Goal: Use online tool/utility: Use online tool/utility

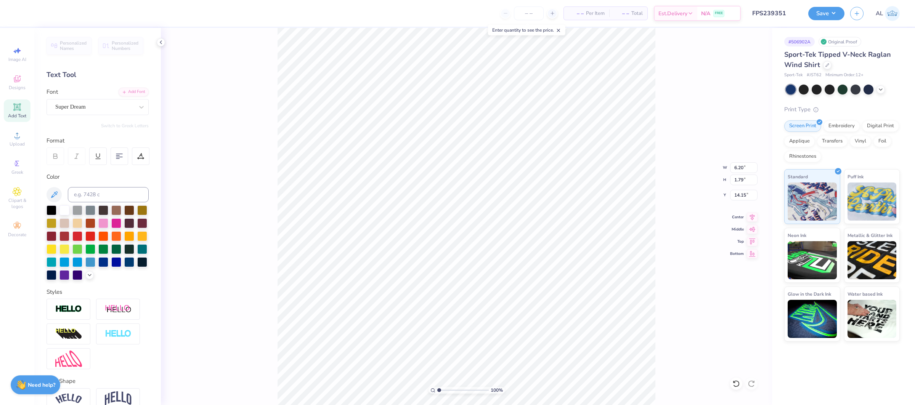
type input "13.37"
type input "18.28"
click at [19, 139] on icon at bounding box center [17, 135] width 9 height 9
type input "0.50"
click at [738, 169] on input "12.20" at bounding box center [743, 167] width 27 height 11
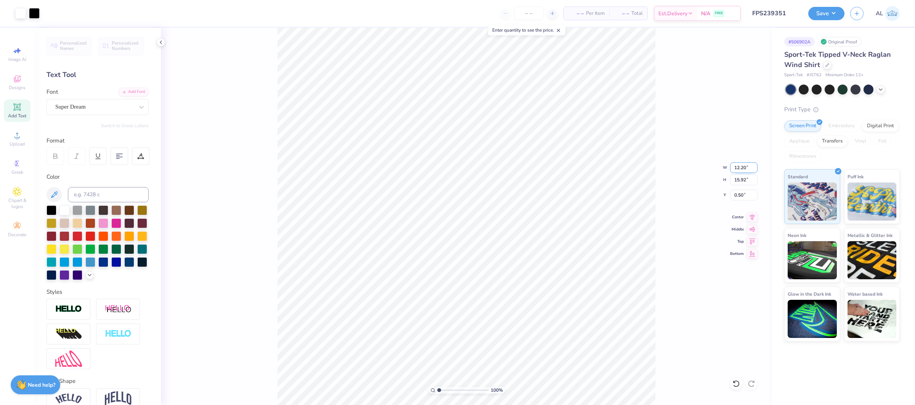
click at [738, 169] on input "12.20" at bounding box center [743, 167] width 27 height 11
type input "12.50"
type input "16.31"
click at [745, 169] on input "12.50" at bounding box center [743, 167] width 27 height 11
click at [746, 168] on input "12.50" at bounding box center [743, 167] width 27 height 11
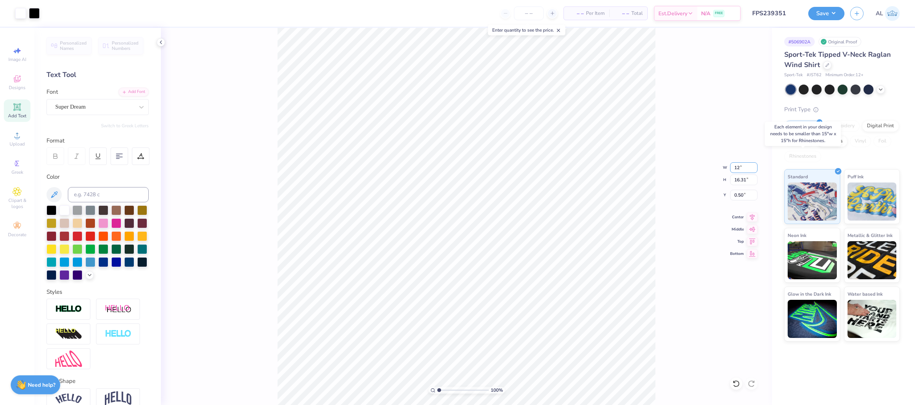
type input "12.00"
type input "15.65"
type input "0.50"
click at [751, 218] on icon at bounding box center [752, 216] width 5 height 6
click at [19, 134] on icon at bounding box center [17, 135] width 9 height 9
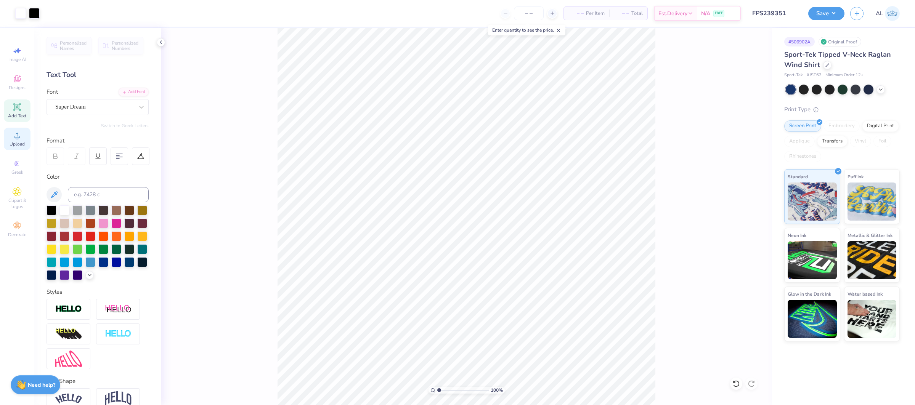
click at [22, 142] on span "Upload" at bounding box center [17, 144] width 15 height 6
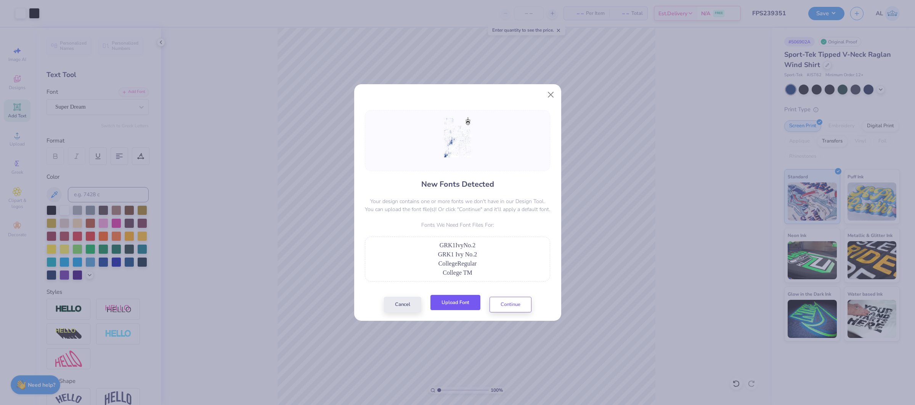
click at [455, 307] on button "Upload Font" at bounding box center [456, 303] width 50 height 16
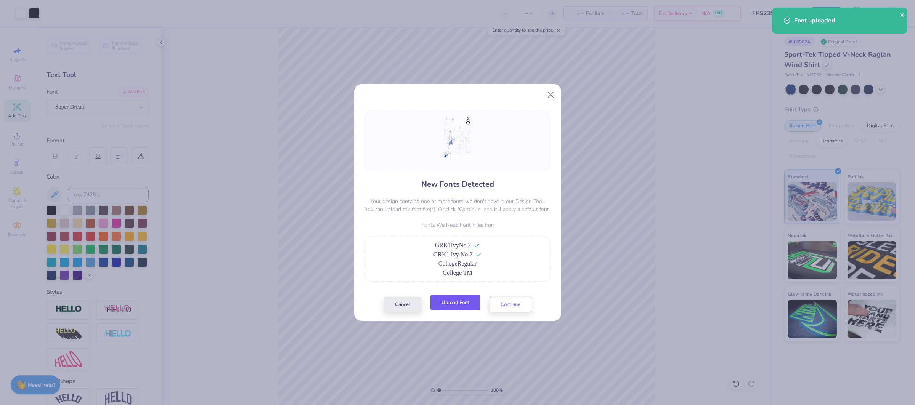
click at [440, 306] on button "Upload Font" at bounding box center [456, 303] width 50 height 16
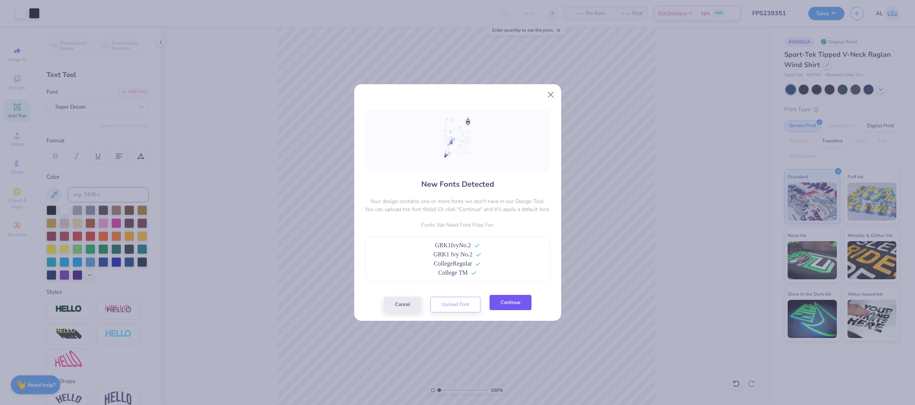
click at [500, 301] on button "Continue" at bounding box center [511, 303] width 42 height 16
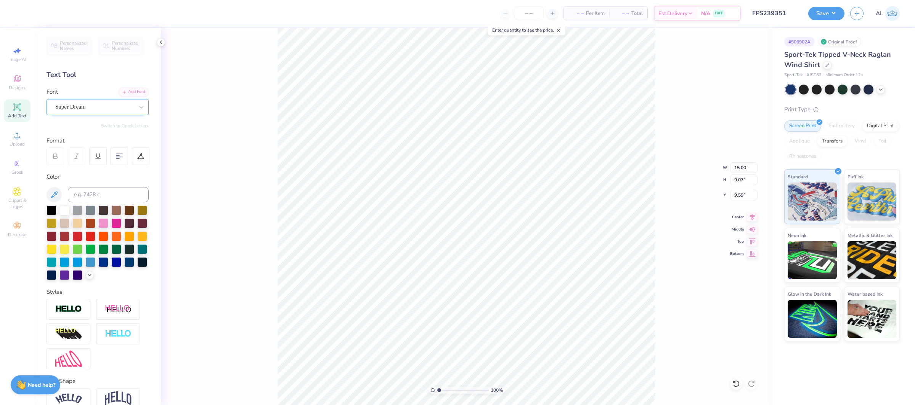
click at [97, 110] on div "Super Dream" at bounding box center [95, 107] width 80 height 12
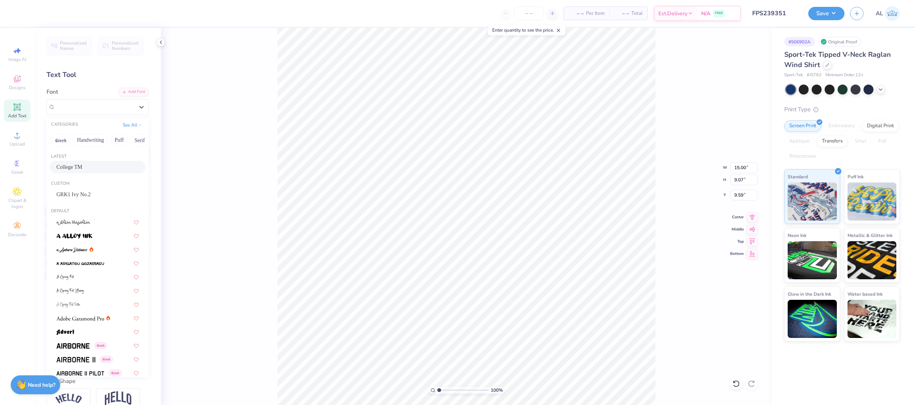
click at [107, 167] on div "College TM" at bounding box center [97, 167] width 82 height 8
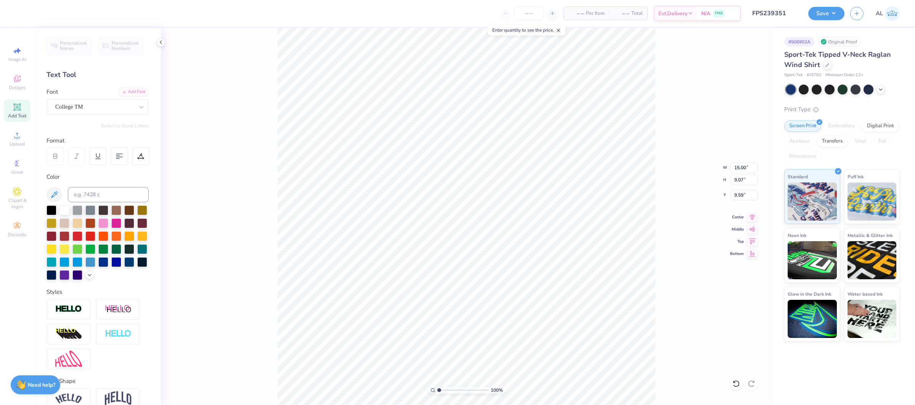
type input "9.87"
type input "8.41"
type input "10.85"
type input "10.19"
type input "15.40"
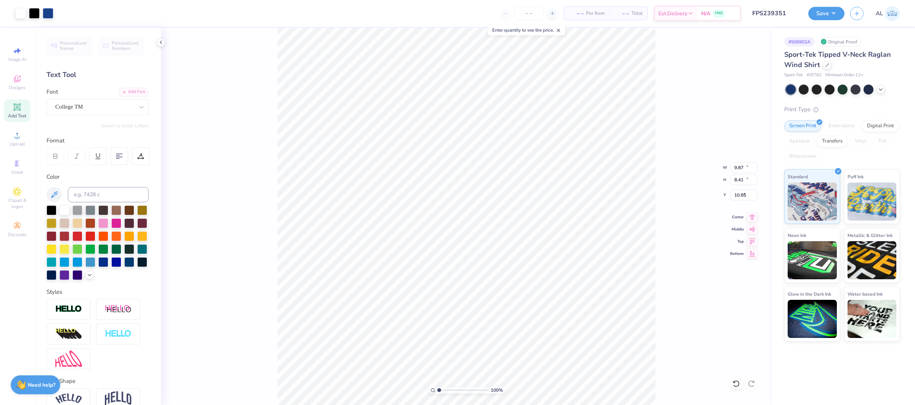
type input "3.30"
type input "3.85"
type input "2.50"
type input "1.37"
drag, startPoint x: 440, startPoint y: 391, endPoint x: 475, endPoint y: 392, distance: 34.3
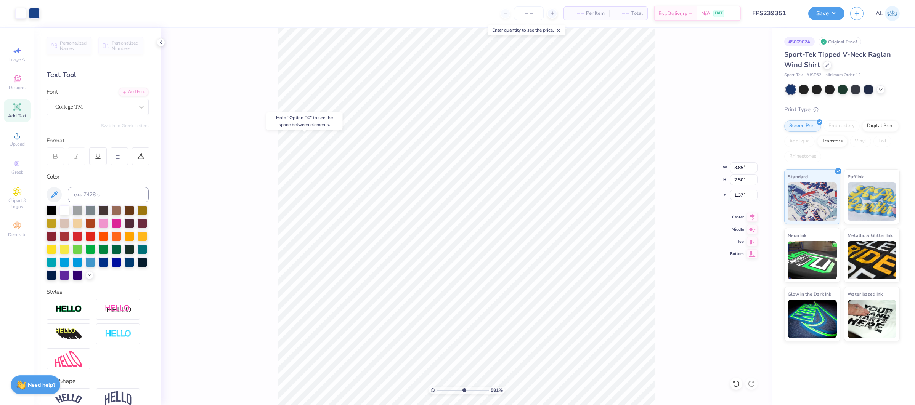
type input "7.97"
click at [475, 392] on input "range" at bounding box center [462, 390] width 51 height 7
type input "0.58"
type input "1.00"
type input "1.44"
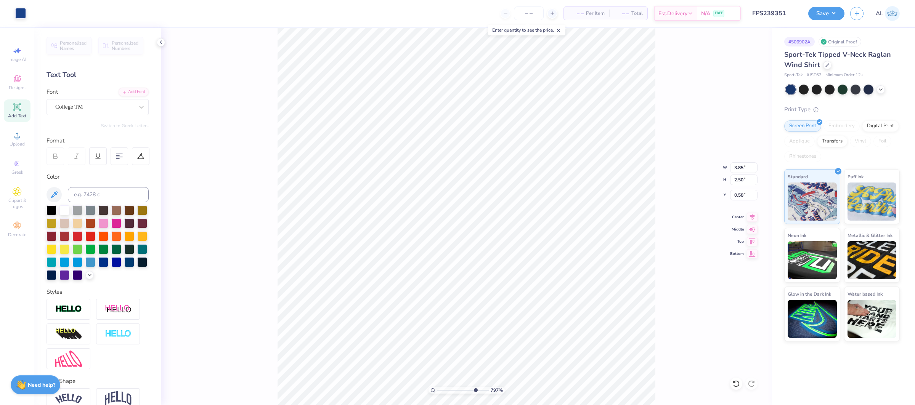
type input "0.97"
click at [121, 113] on div "Super Dream" at bounding box center [95, 107] width 80 height 12
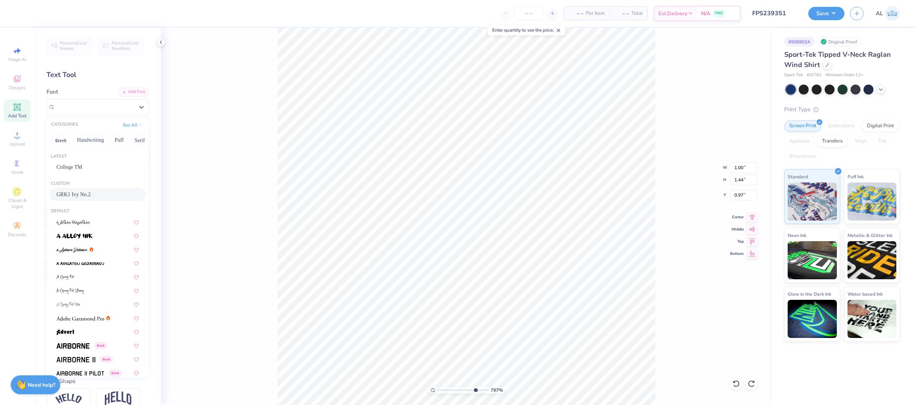
click at [105, 196] on div "GRK1 Ivy No.2" at bounding box center [97, 195] width 82 height 8
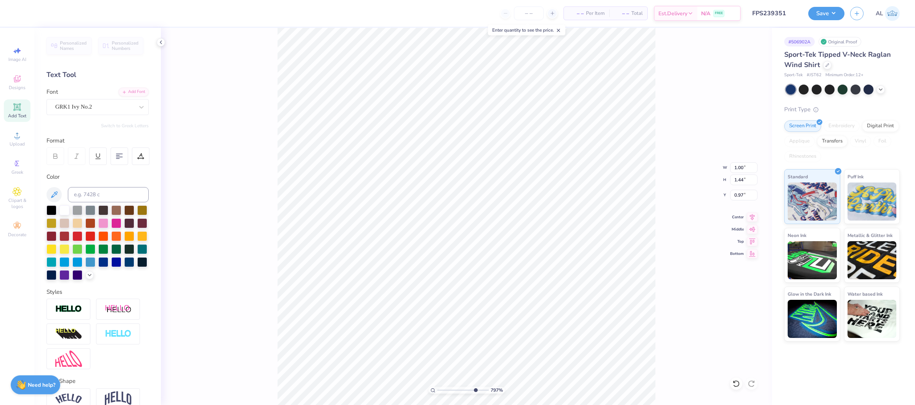
type input "1.49"
type input "1.47"
type input "1.09"
click at [66, 314] on img at bounding box center [68, 309] width 27 height 9
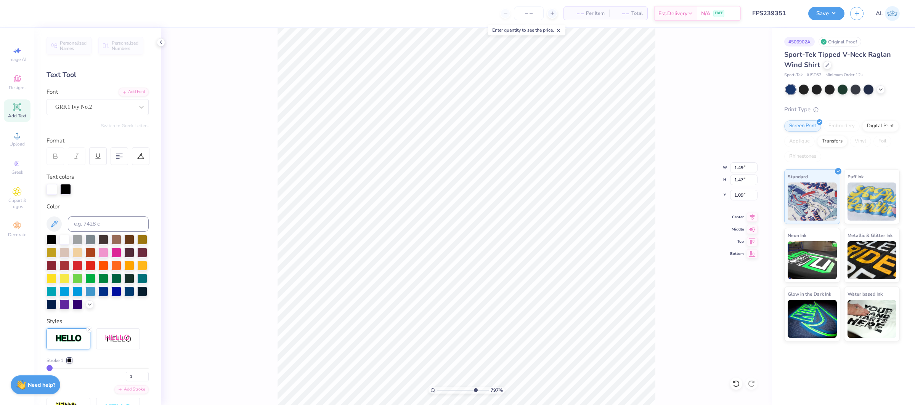
type input "1.51"
type input "1.49"
type input "1.08"
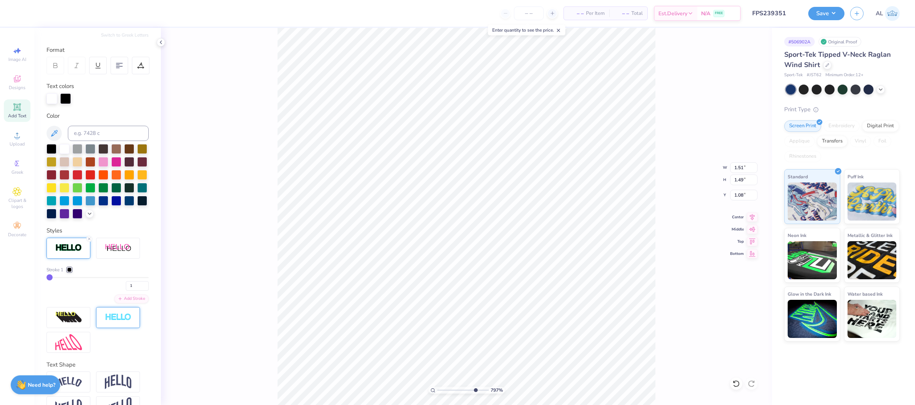
scroll to position [95, 0]
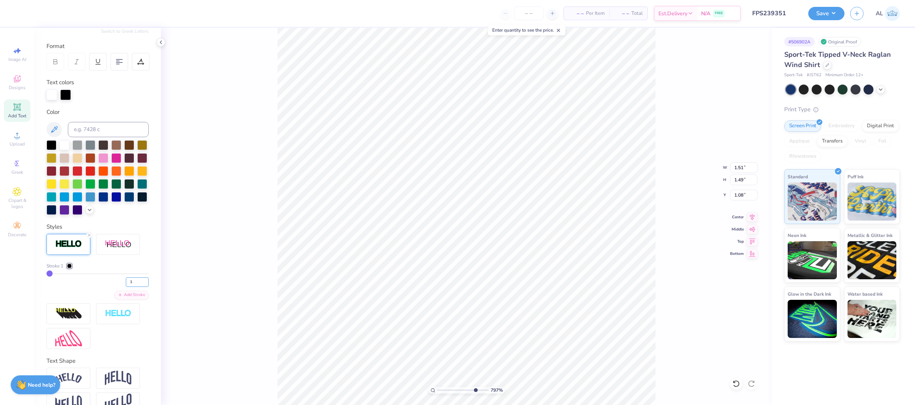
drag, startPoint x: 134, startPoint y: 284, endPoint x: 117, endPoint y: 283, distance: 17.3
click at [117, 283] on div "1" at bounding box center [98, 280] width 102 height 14
type input "3"
type input "1.54"
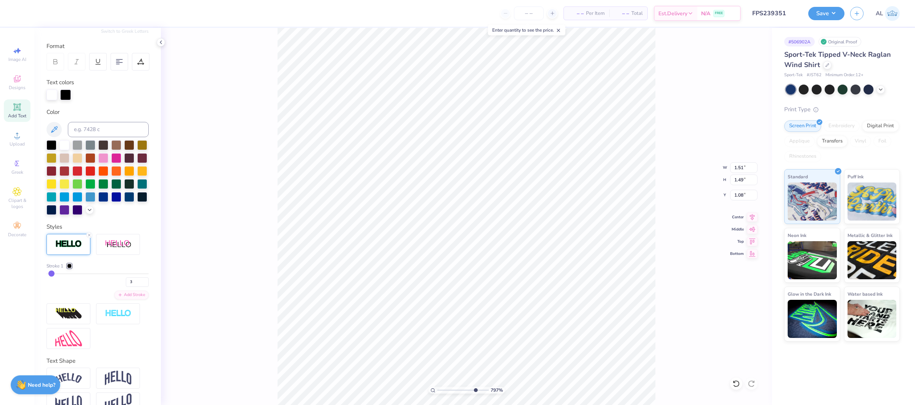
type input "1.52"
type input "1.06"
type input "3.85"
type input "2.50"
type input "0.60"
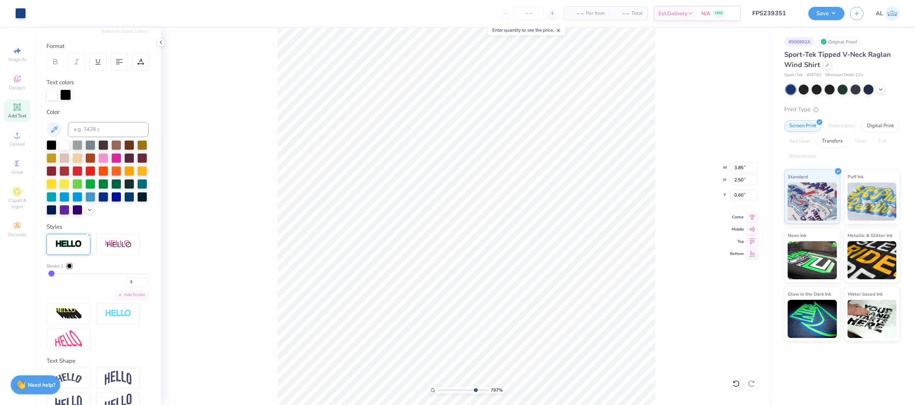
type input "3.78"
type input "2.45"
type input "0.62"
drag, startPoint x: 475, startPoint y: 392, endPoint x: 518, endPoint y: 387, distance: 43.0
type input "10"
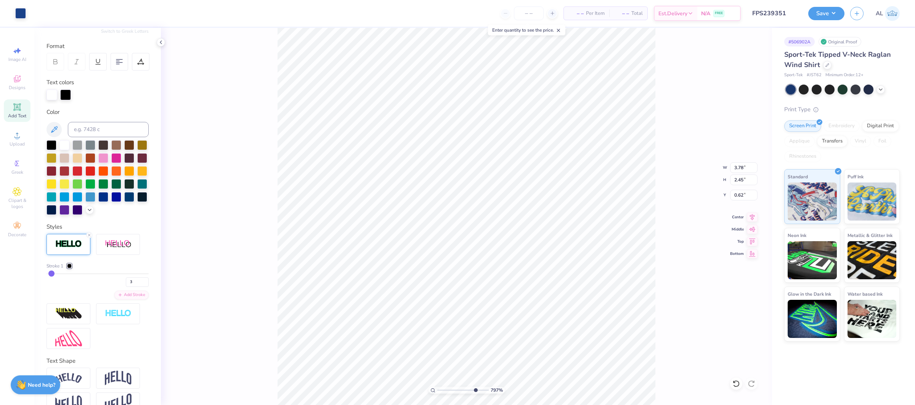
click at [489, 387] on input "range" at bounding box center [462, 390] width 51 height 7
type input "0.61"
type input "3.79"
type input "2.46"
drag, startPoint x: 482, startPoint y: 392, endPoint x: 462, endPoint y: 391, distance: 19.8
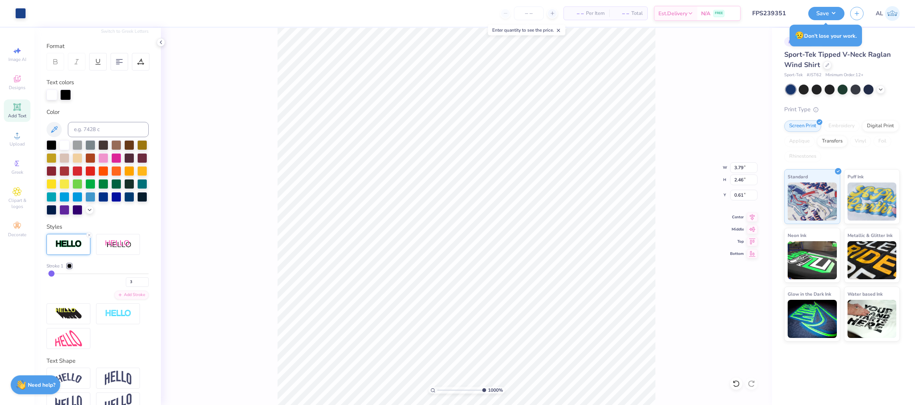
type input "5.49"
click at [462, 391] on input "range" at bounding box center [461, 390] width 49 height 7
type input "1.54"
type input "1.52"
type input "0.90"
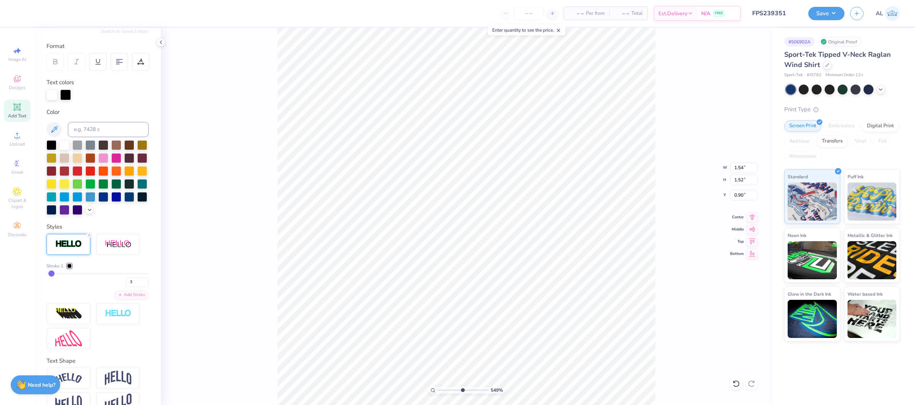
type input "1.52"
type input "1.50"
type input "0.91"
type input "1.54"
type input "1.52"
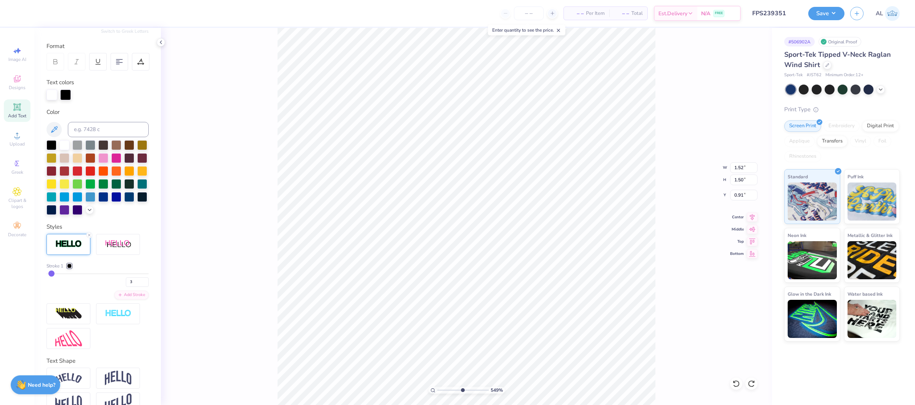
type input "0.90"
type input "5.49687022858263"
type input "1.06"
type input "5.49687022858263"
type input "2.75"
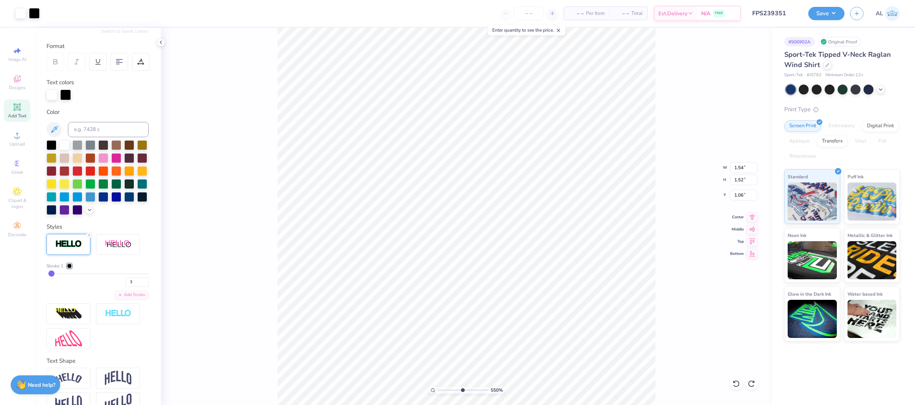
type input "1.76"
type input "5.49687022858263"
type input "3.56"
type input "1.85"
type input "0.82"
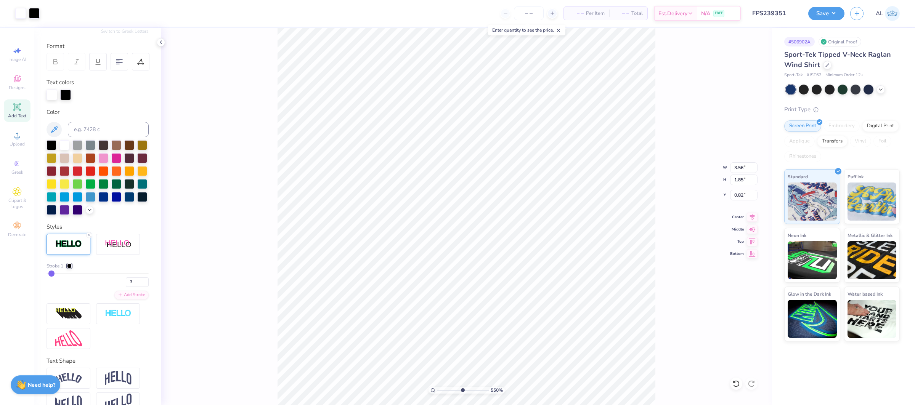
type input "5.49687022858263"
type input "3.50"
type input "1.82"
type input "0.81"
type input "5.49687022858263"
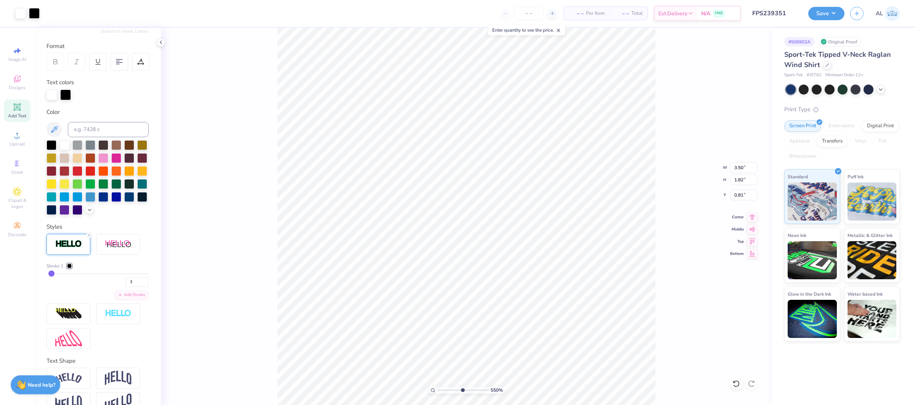
type input "3.49"
type input "0.82"
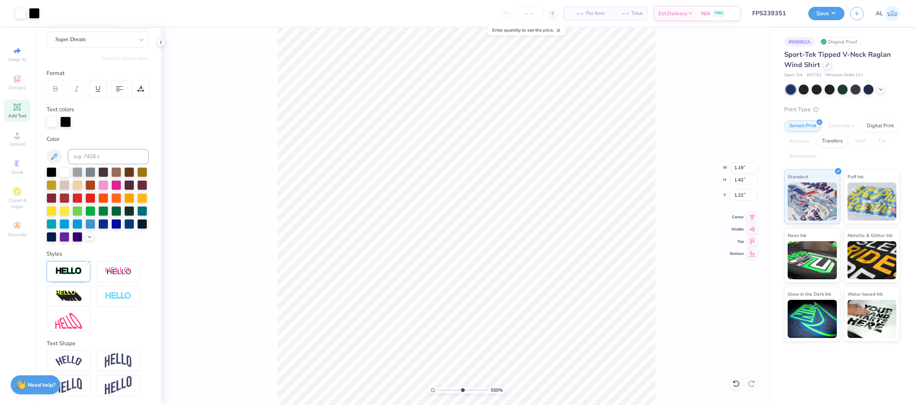
type input "5.49687022858263"
type input "1.17"
type input "1.41"
type input "1.35"
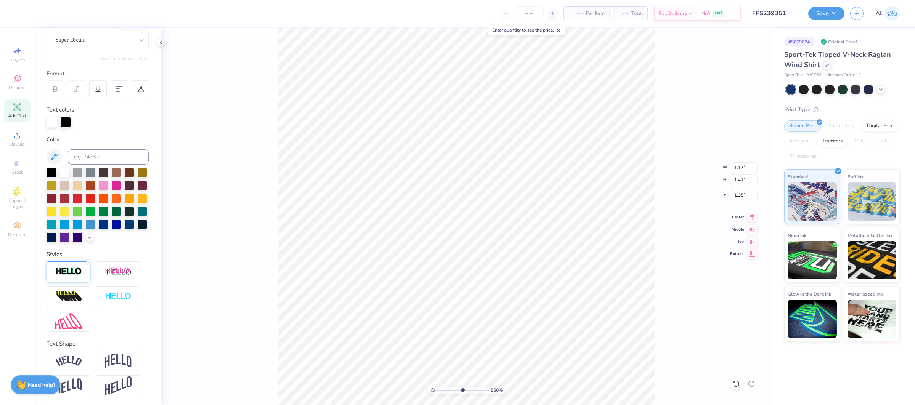
click at [65, 267] on div at bounding box center [69, 272] width 44 height 21
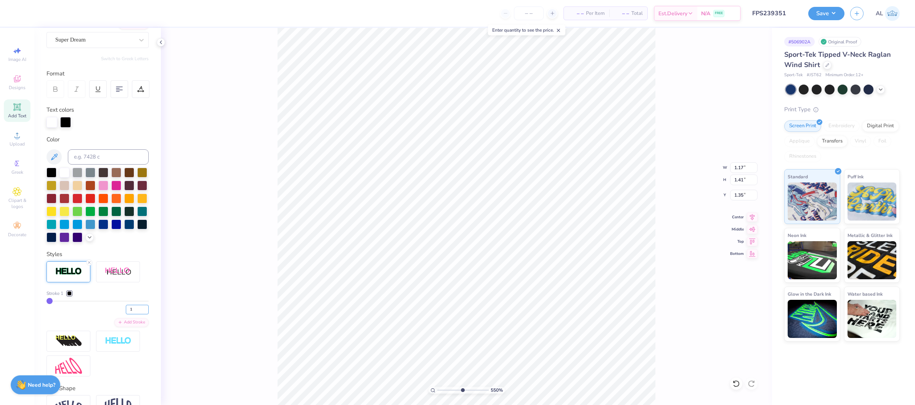
drag, startPoint x: 135, startPoint y: 310, endPoint x: 121, endPoint y: 309, distance: 14.1
click at [121, 309] on div "1" at bounding box center [98, 308] width 102 height 14
type input "3"
type input "5.49687022858263"
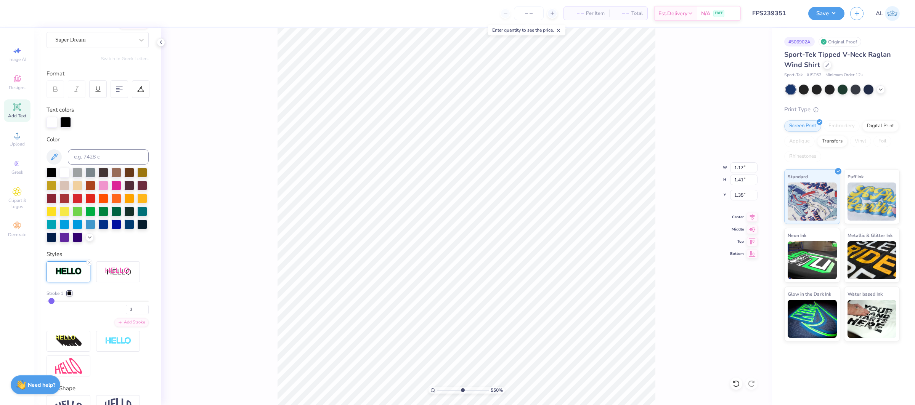
type input "1.20"
type input "1.44"
type input "1.34"
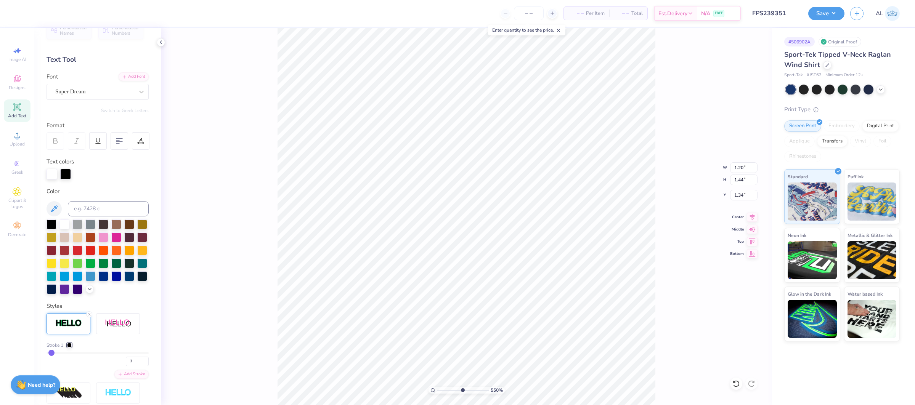
scroll to position [0, 0]
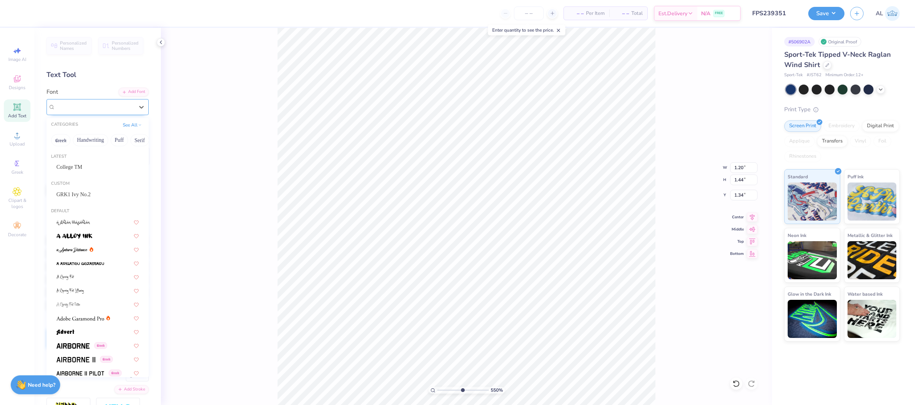
click at [100, 110] on div "Super Dream" at bounding box center [95, 107] width 80 height 12
click at [103, 192] on div "GRK1 Ivy No.2" at bounding box center [97, 195] width 82 height 8
type input "5.49687022858263"
type input "1.08"
type input "1.49"
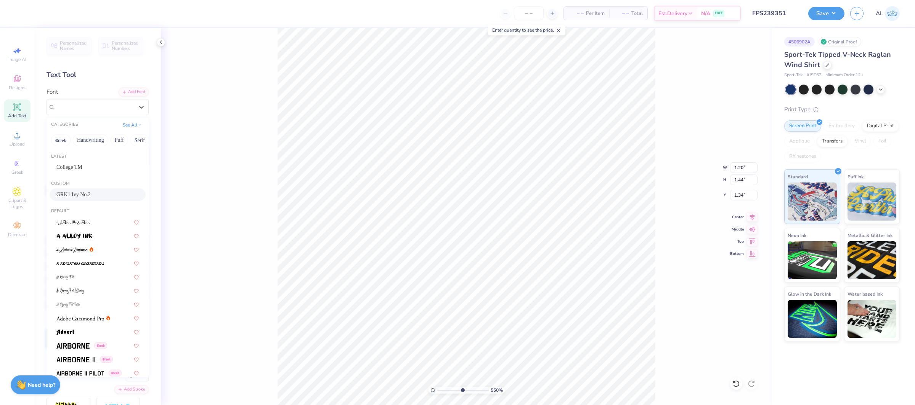
type input "1.31"
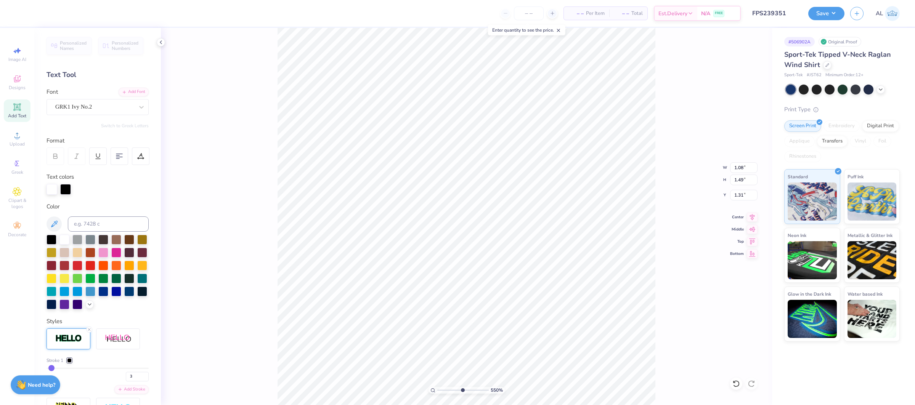
type input "9.83"
click at [484, 393] on input "range" at bounding box center [462, 390] width 51 height 7
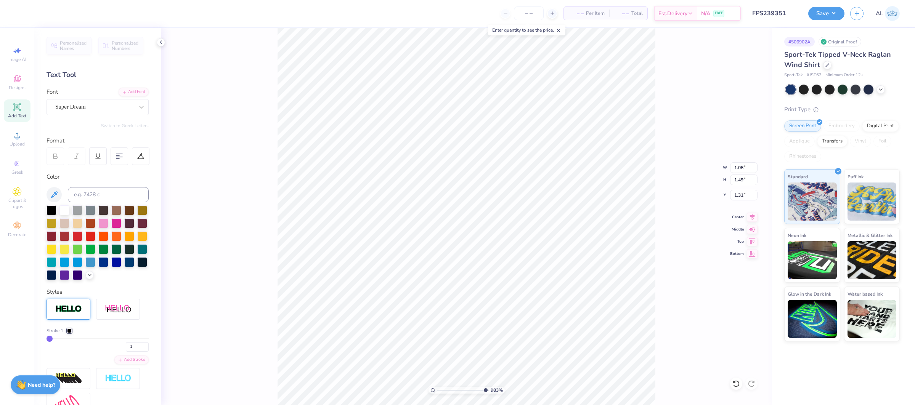
type input "1.21"
type input "1.42"
type input "0.82"
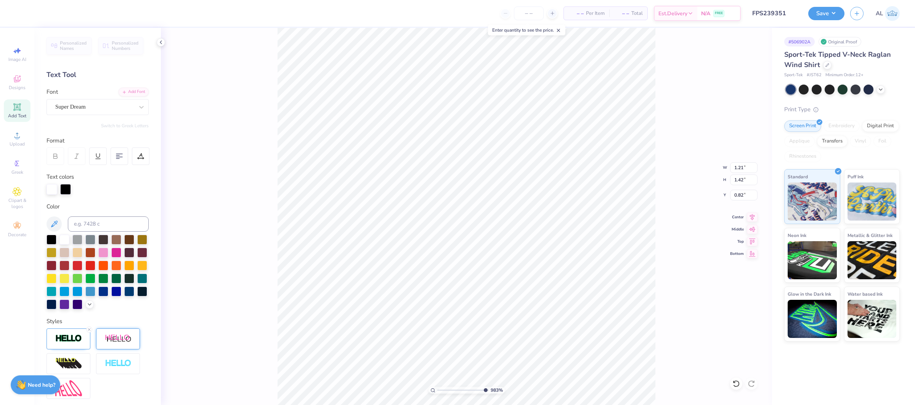
type input "1.20"
type input "1.41"
type input "0.95"
click at [133, 347] on div at bounding box center [118, 339] width 44 height 21
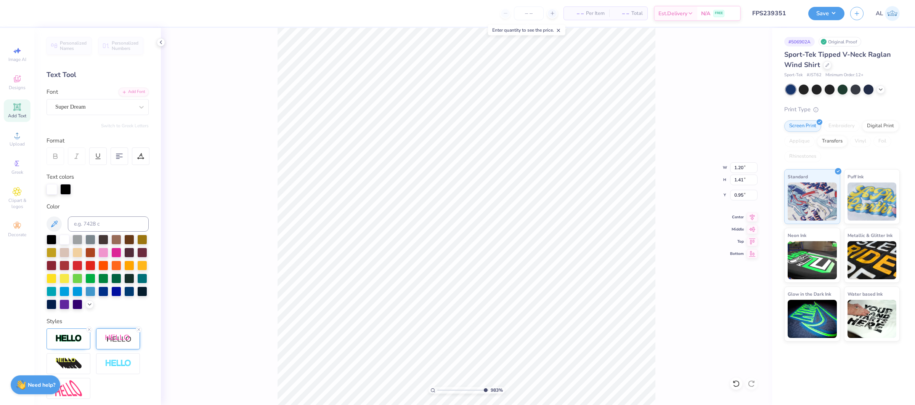
type input "1.43"
type input "1.54"
click at [138, 331] on line at bounding box center [139, 330] width 2 height 2
type input "1.20"
type input "1.41"
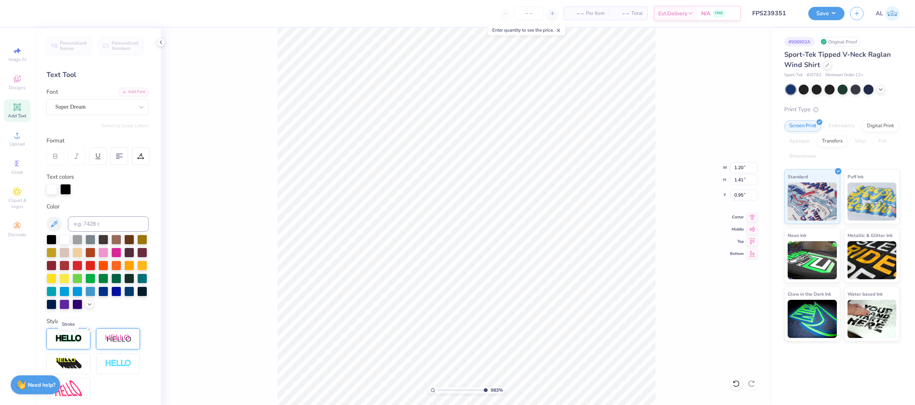
click at [67, 339] on img at bounding box center [68, 338] width 27 height 9
drag, startPoint x: 130, startPoint y: 377, endPoint x: 121, endPoint y: 377, distance: 9.2
click at [121, 377] on div "1" at bounding box center [98, 375] width 102 height 14
type input "3"
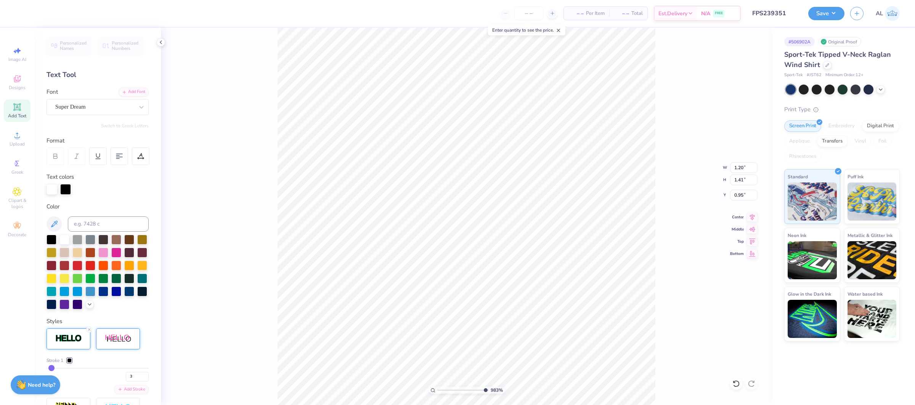
type input "1.23"
type input "1.44"
type input "0.93"
click at [111, 109] on div "Super Dream" at bounding box center [95, 107] width 80 height 12
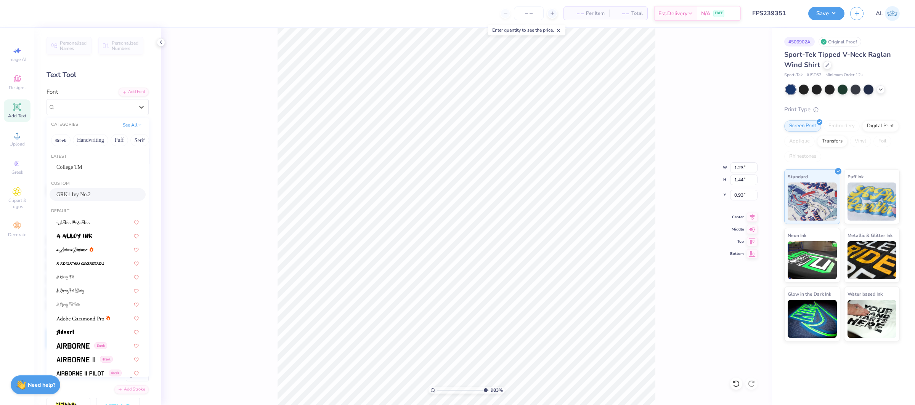
click at [95, 189] on div "GRK1 Ivy No.2" at bounding box center [98, 194] width 96 height 13
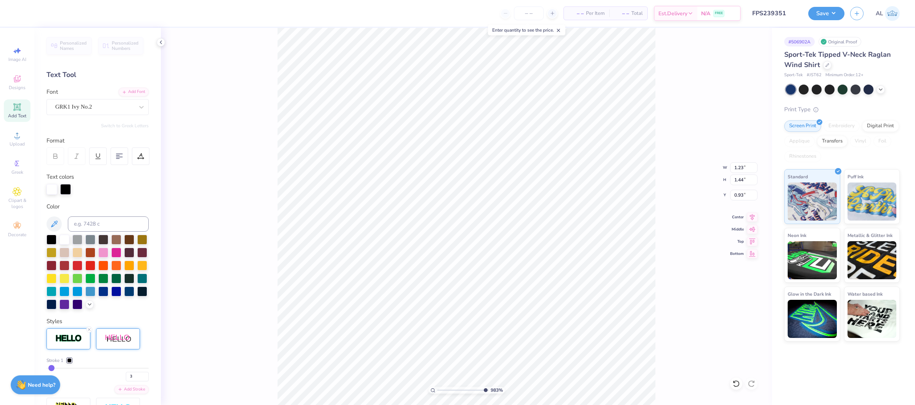
type input "1.47"
type input "1.49"
type input "0.91"
type input "3.79"
type input "2.46"
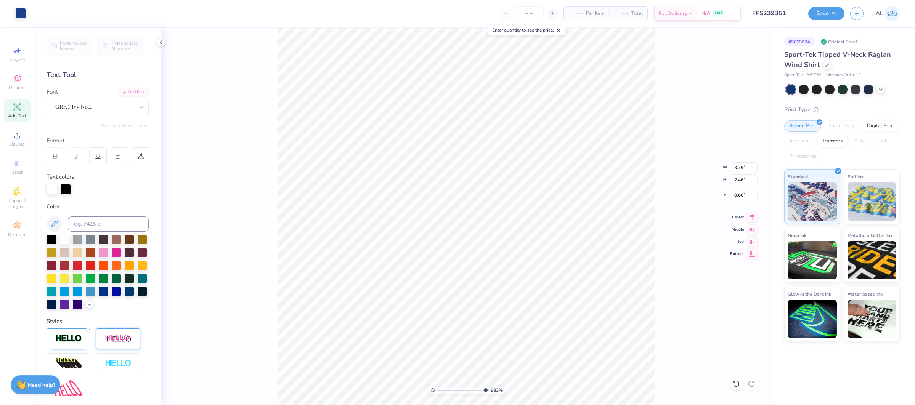
type input "0.61"
type input "3.77"
type input "2.45"
type input "0.61"
click at [463, 393] on input "range" at bounding box center [462, 390] width 51 height 7
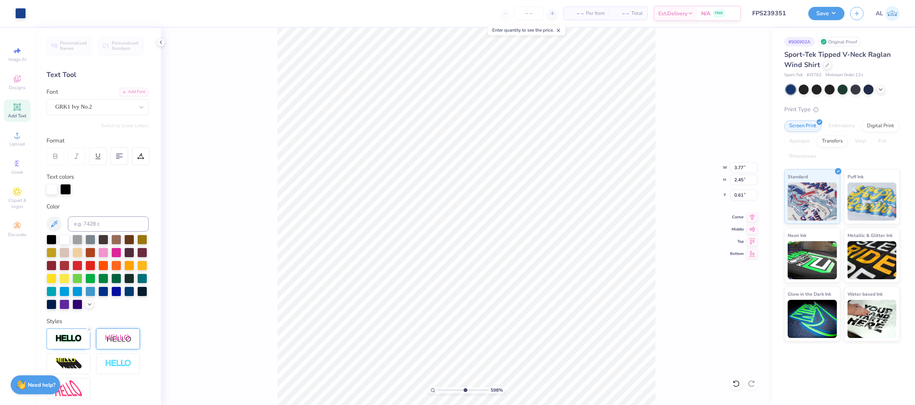
type input "6.4"
click at [466, 392] on input "range" at bounding box center [462, 390] width 51 height 7
type input "3.80"
type input "2.47"
click at [739, 197] on input "0.61" at bounding box center [743, 195] width 27 height 11
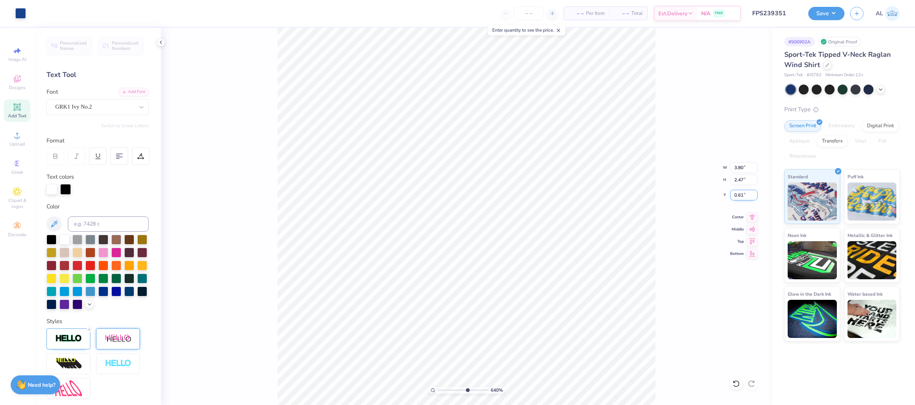
click at [739, 197] on input "0.61" at bounding box center [743, 195] width 27 height 11
click at [738, 198] on input "1.00" at bounding box center [743, 195] width 27 height 11
type input "3.00"
type input "1.51"
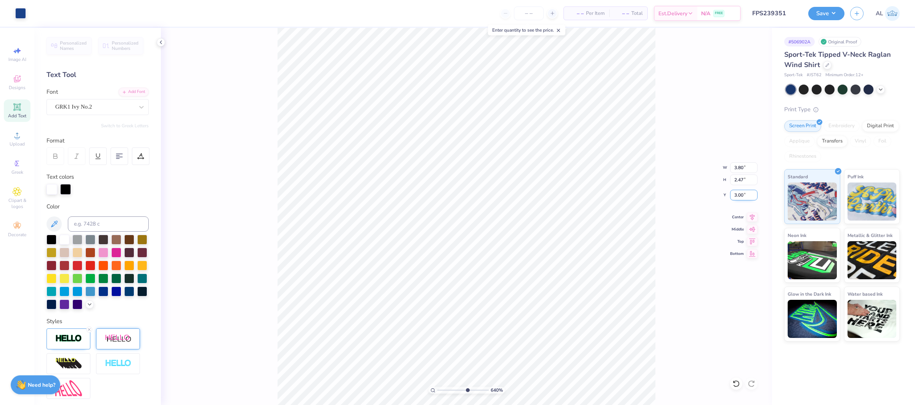
type input "1.49"
type input "1.07"
type input "10.19"
type input "15.40"
type input "3.30"
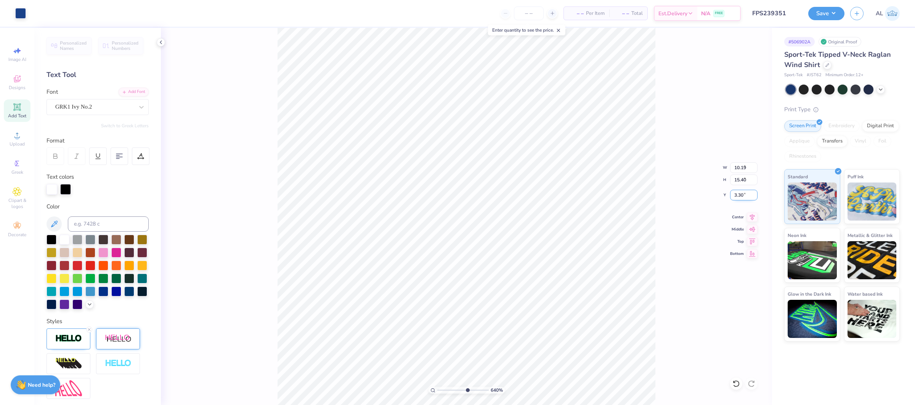
type input "3.80"
type input "2.47"
click at [742, 194] on input "3.00" at bounding box center [743, 195] width 27 height 11
type input "0.61"
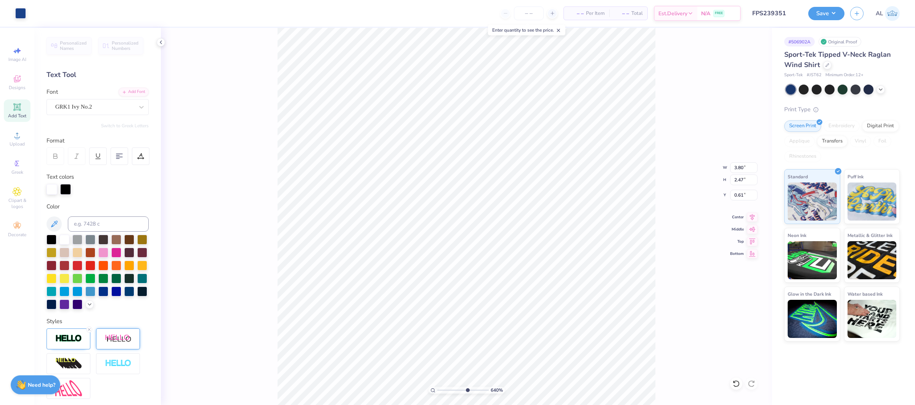
drag, startPoint x: 468, startPoint y: 391, endPoint x: 436, endPoint y: 390, distance: 31.7
click at [437, 390] on input "range" at bounding box center [462, 390] width 51 height 7
click at [442, 391] on input "range" at bounding box center [462, 390] width 51 height 7
type input "1"
click at [423, 390] on div "158 %" at bounding box center [467, 217] width 378 height 378
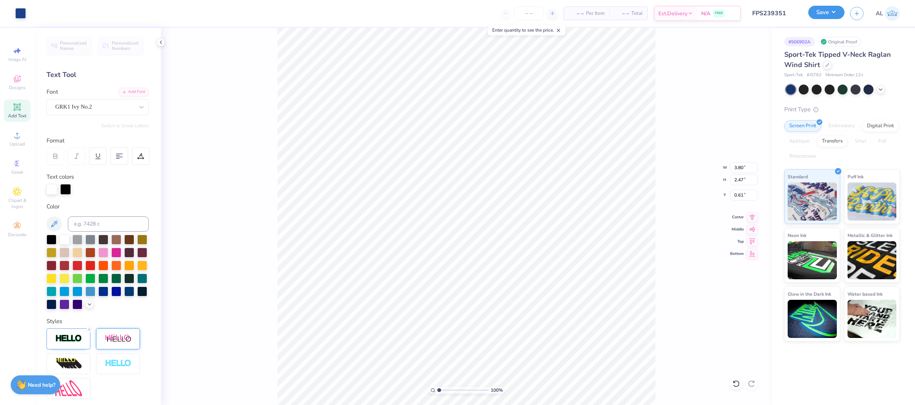
click at [826, 14] on button "Save" at bounding box center [826, 12] width 36 height 13
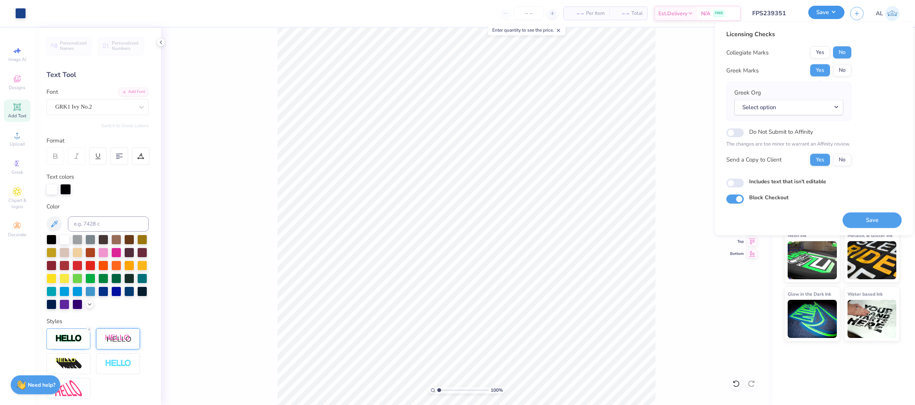
click at [826, 14] on button "Save" at bounding box center [826, 12] width 36 height 13
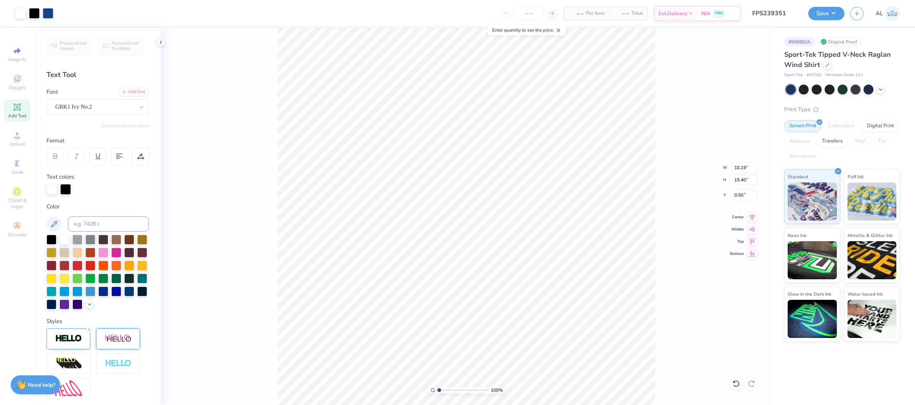
type input "0.50"
drag, startPoint x: 438, startPoint y: 391, endPoint x: 454, endPoint y: 391, distance: 16.0
click at [454, 391] on input "range" at bounding box center [462, 390] width 51 height 7
drag, startPoint x: 447, startPoint y: 391, endPoint x: 442, endPoint y: 392, distance: 4.7
type input "1.65"
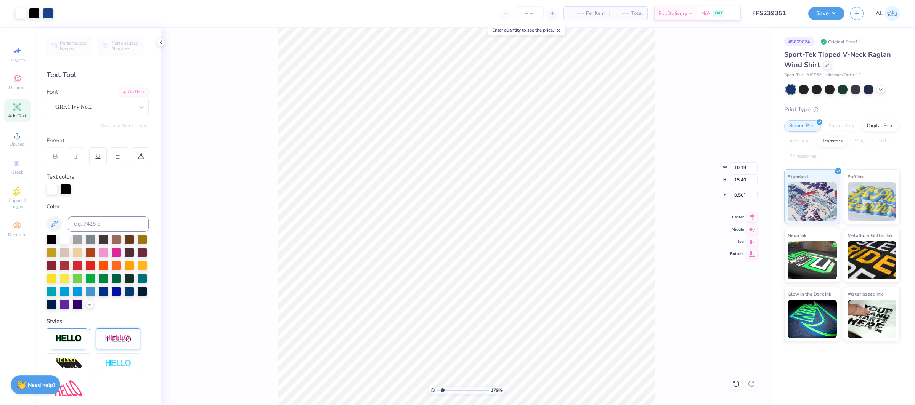
click at [442, 392] on input "range" at bounding box center [462, 390] width 51 height 7
type input "9.91"
type input "14.96"
type input "8.47"
click at [477, 392] on input "range" at bounding box center [462, 390] width 51 height 7
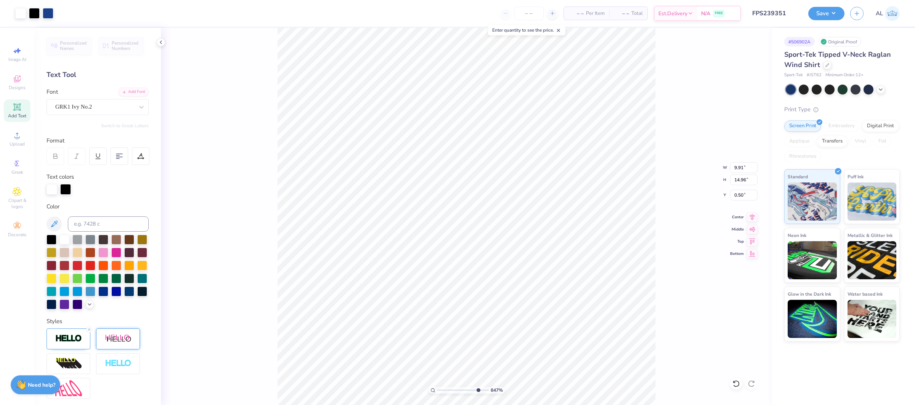
type input "0.53"
type input "14.97"
type input "0.52"
type input "9.92"
type input "14.99"
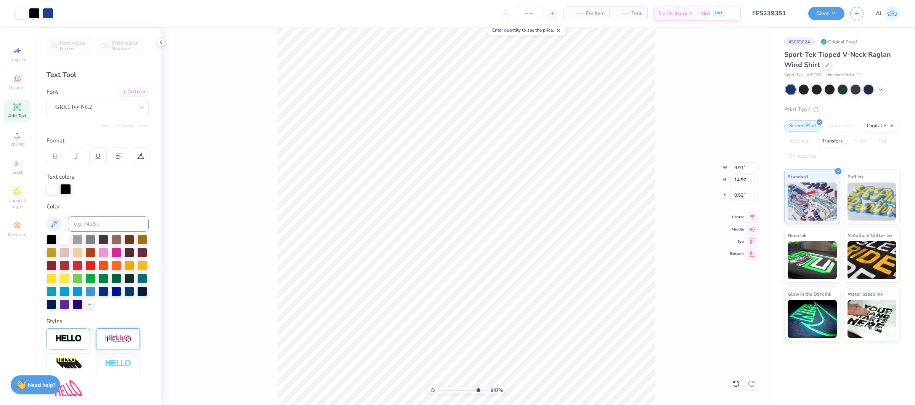
type input "0.50"
drag, startPoint x: 470, startPoint y: 389, endPoint x: 437, endPoint y: 391, distance: 33.2
type input "1"
click at [437, 391] on input "range" at bounding box center [462, 390] width 51 height 7
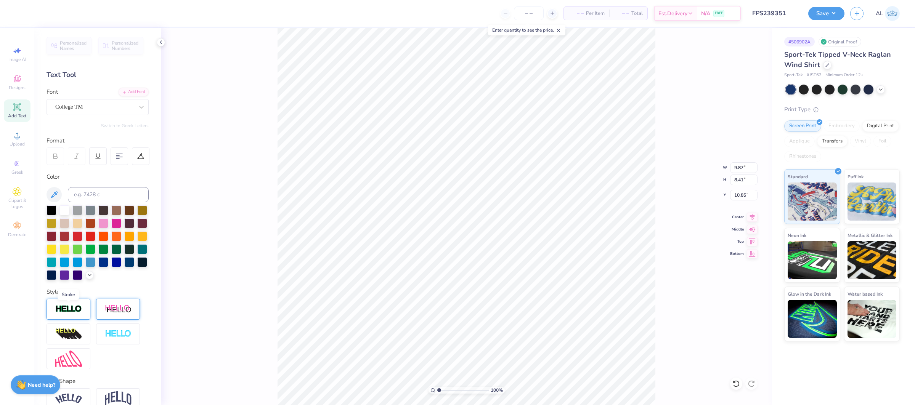
click at [68, 308] on img at bounding box center [68, 309] width 27 height 9
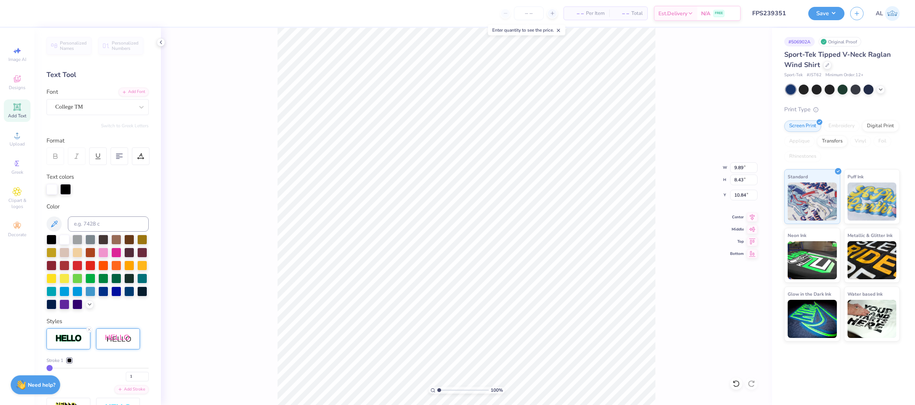
type input "9.89"
type input "8.43"
type input "10.84"
drag, startPoint x: 119, startPoint y: 376, endPoint x: 111, endPoint y: 376, distance: 8.0
click at [112, 376] on div "1" at bounding box center [98, 375] width 102 height 14
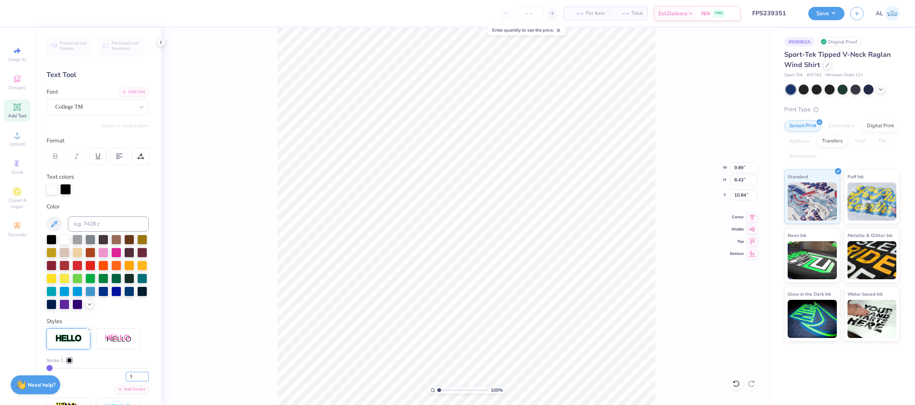
type input "3"
type input "9.92"
type input "8.46"
type input "10.82"
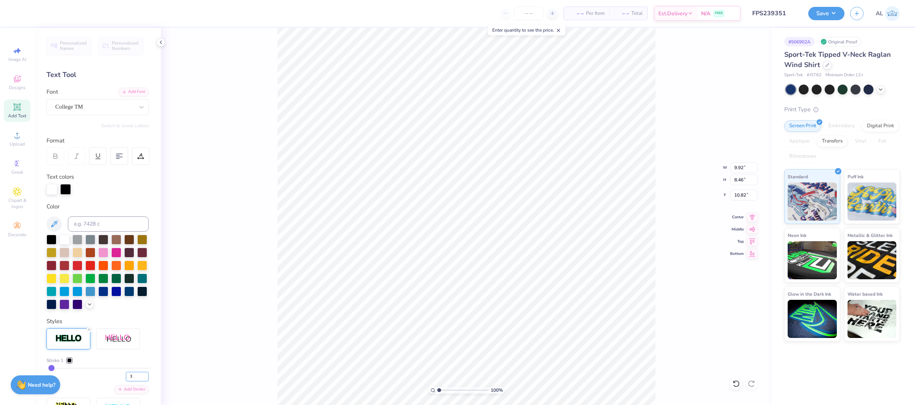
drag, startPoint x: 135, startPoint y: 377, endPoint x: 104, endPoint y: 376, distance: 30.9
click at [104, 376] on div "3" at bounding box center [98, 375] width 102 height 14
type input "34"
type input "10.39"
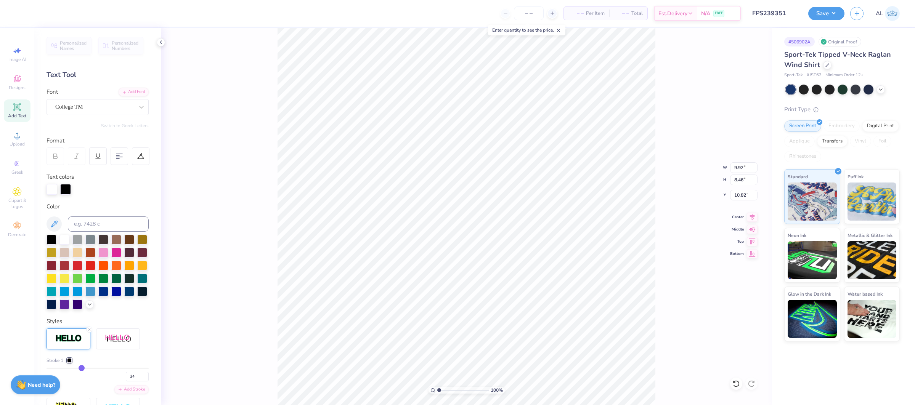
type input "8.93"
type input "10.59"
click at [135, 376] on input "34" at bounding box center [137, 377] width 23 height 10
type input "3"
type input "4"
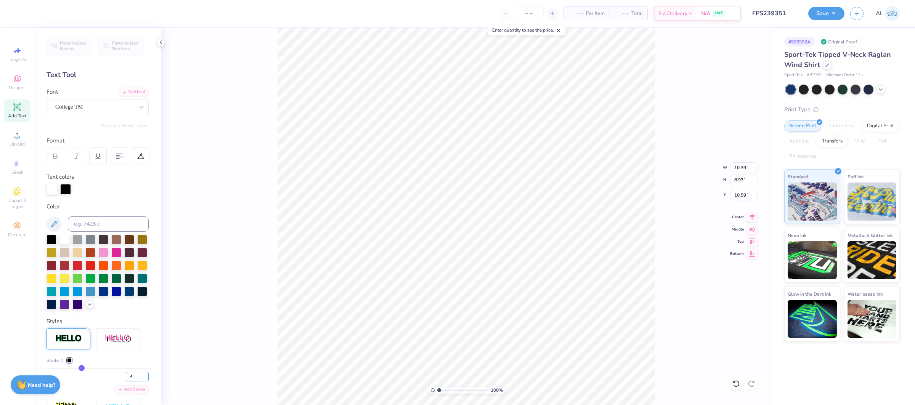
type input "4"
type input "9.93"
type input "8.47"
type input "10.82"
type input "3.4"
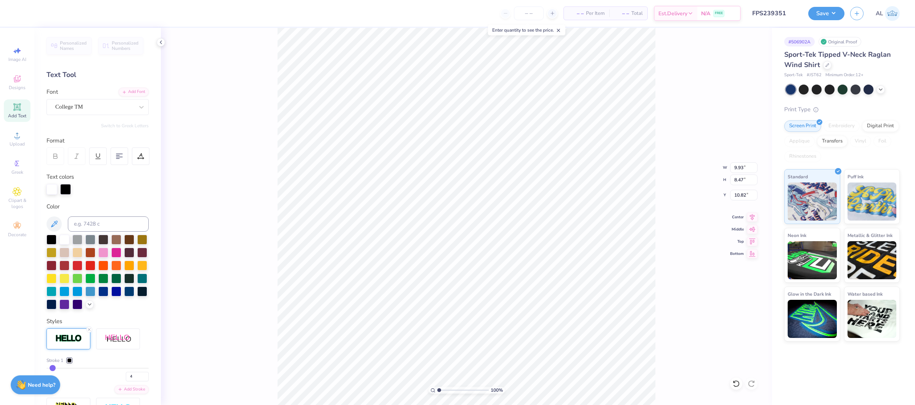
click at [451, 392] on input "range" at bounding box center [462, 390] width 51 height 7
type input "7.68"
type input "9.91"
type input "8.46"
type input "1"
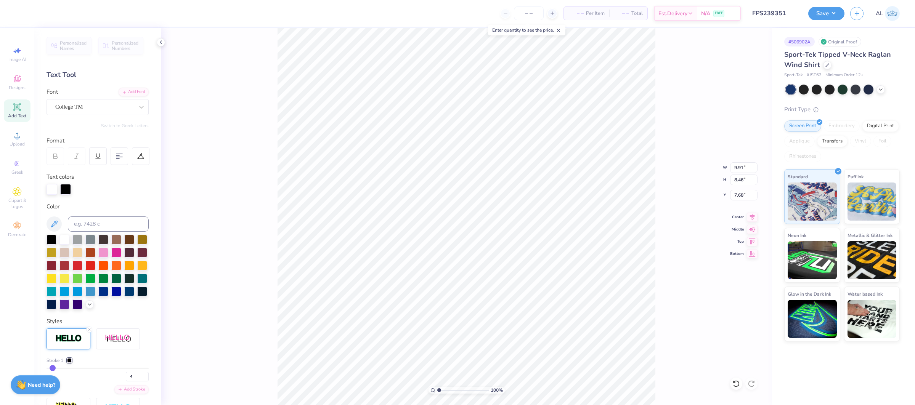
click at [437, 387] on input "range" at bounding box center [462, 390] width 51 height 7
click at [549, 320] on li "Ungroup" at bounding box center [550, 321] width 60 height 15
click at [558, 264] on li "Group" at bounding box center [554, 265] width 60 height 15
type input "7.30"
type input "5.76"
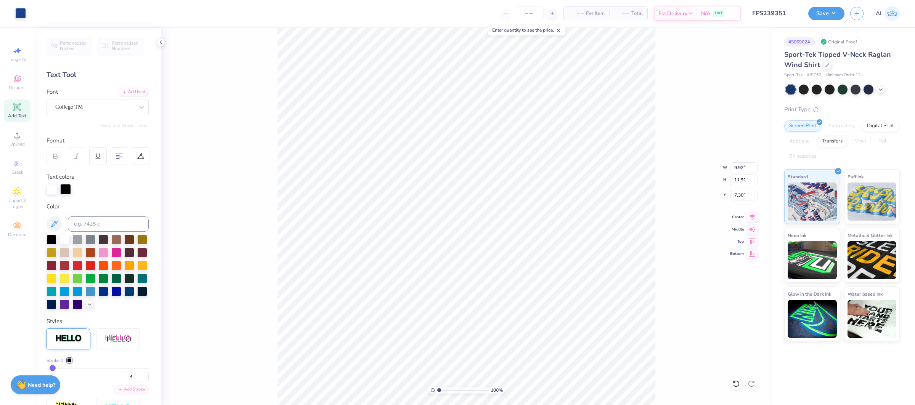
type input "6.91"
type input "12.29"
type input "9.48"
type input "1.87"
type input "6.81"
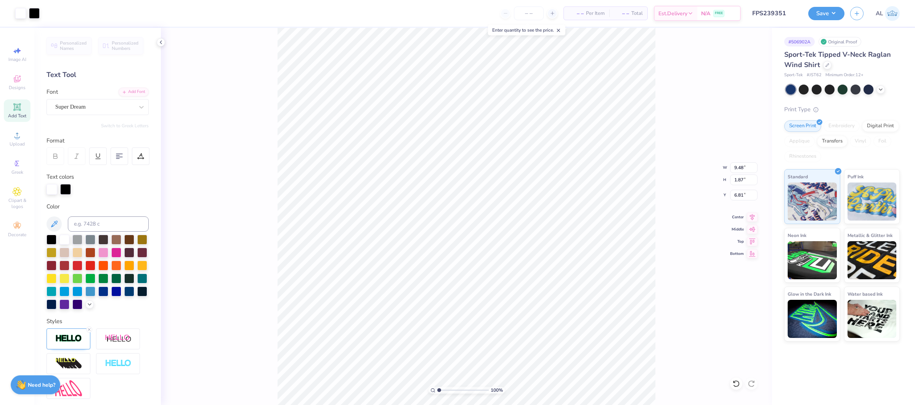
type input "9.47"
type input "1.86"
type input "7.00"
click at [71, 340] on img at bounding box center [68, 338] width 27 height 9
drag, startPoint x: 132, startPoint y: 376, endPoint x: 121, endPoint y: 374, distance: 11.3
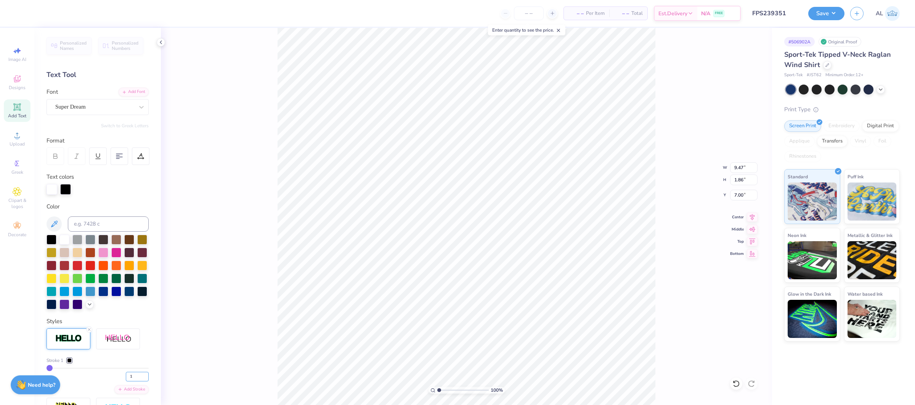
click at [122, 376] on div "1" at bounding box center [98, 375] width 102 height 14
type input "3"
click at [96, 109] on div "Super Dream" at bounding box center [95, 107] width 80 height 12
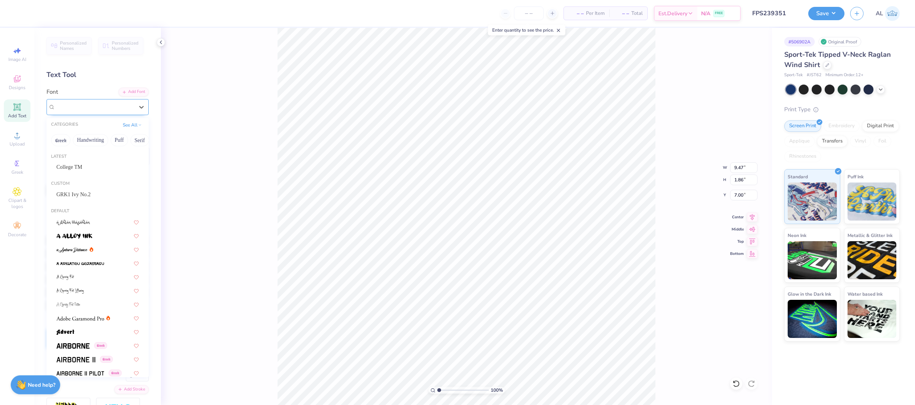
type input "9.50"
type input "1.89"
type input "6.98"
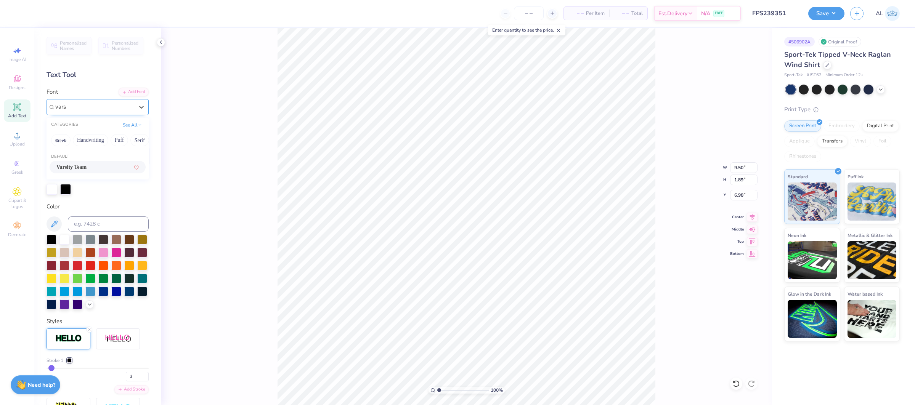
click at [97, 167] on div "Varsity Team" at bounding box center [97, 167] width 82 height 8
type input "vars"
type input "9.92"
type input "4.34"
drag, startPoint x: 439, startPoint y: 391, endPoint x: 446, endPoint y: 394, distance: 7.2
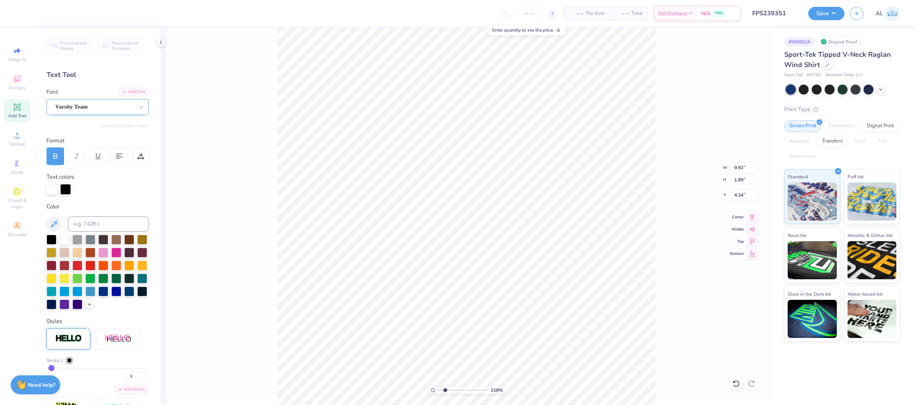
type input "2.32"
click at [446, 394] on input "range" at bounding box center [462, 390] width 51 height 7
type input "6.62"
type input "0.74"
type input "8.91"
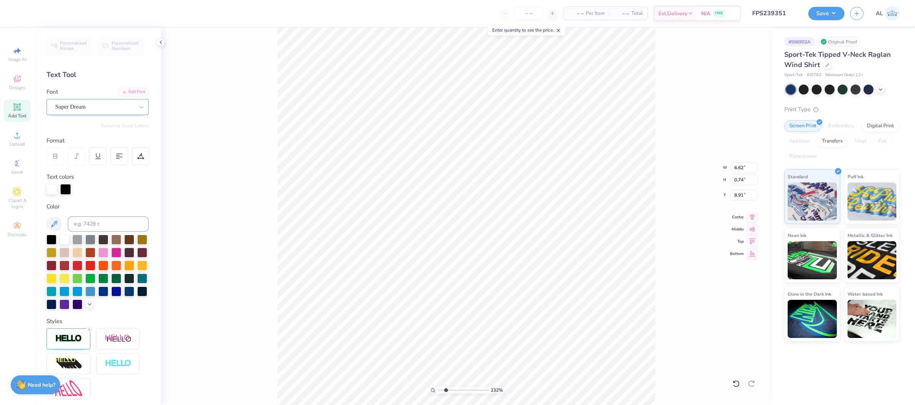
type input "6.64"
type input "0.73"
type input "6.35"
click at [114, 110] on div "Super Dream" at bounding box center [95, 107] width 80 height 12
click at [87, 169] on span "Varsity Team" at bounding box center [71, 167] width 30 height 8
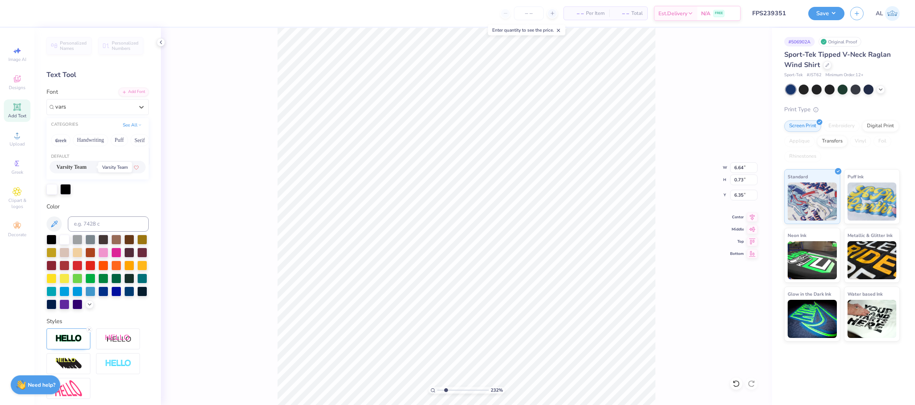
type input "vars"
type input "9.92"
type input "2.74"
type input "4.31"
type input "9.90"
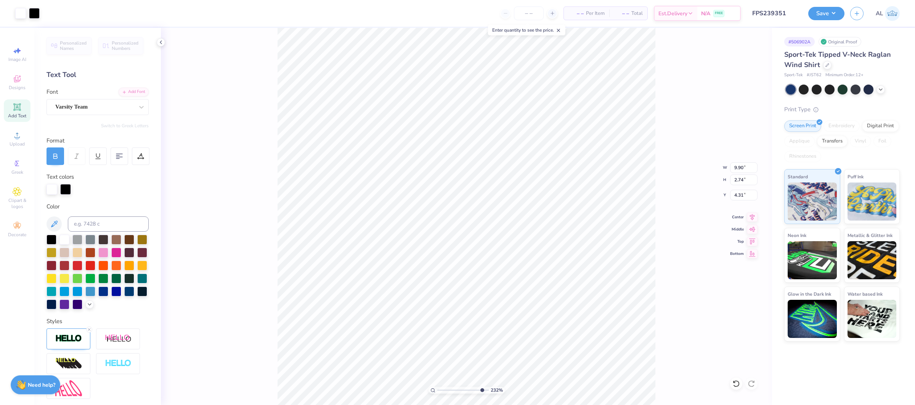
type input "9.14"
click at [481, 391] on input "range" at bounding box center [462, 390] width 51 height 7
type input "9.91"
drag, startPoint x: 453, startPoint y: 389, endPoint x: 444, endPoint y: 391, distance: 9.2
type input "1.92"
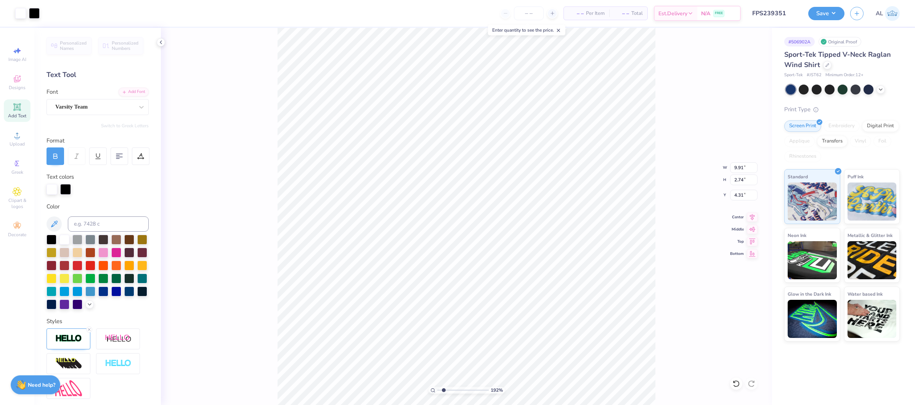
click at [444, 391] on input "range" at bounding box center [462, 390] width 51 height 7
type input "9.91"
type input "1.88"
type input "4.31"
click at [62, 343] on img at bounding box center [68, 338] width 27 height 9
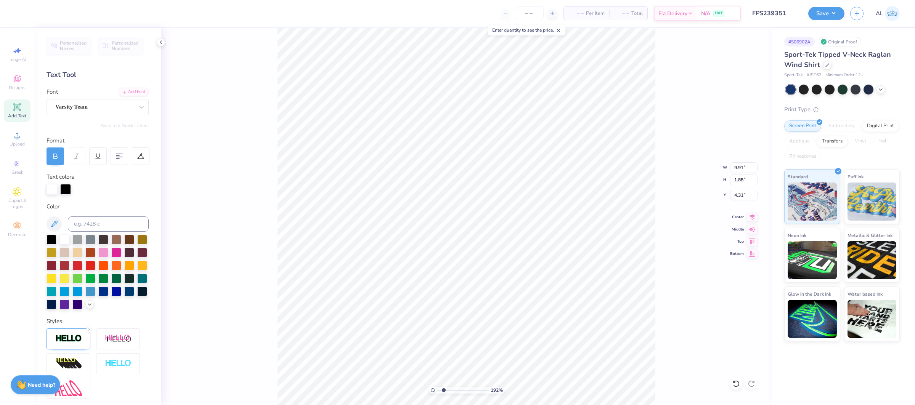
type input "6.65"
type input "0.73"
type input "6.32"
click at [58, 338] on img at bounding box center [68, 338] width 27 height 9
drag, startPoint x: 136, startPoint y: 376, endPoint x: 109, endPoint y: 375, distance: 26.3
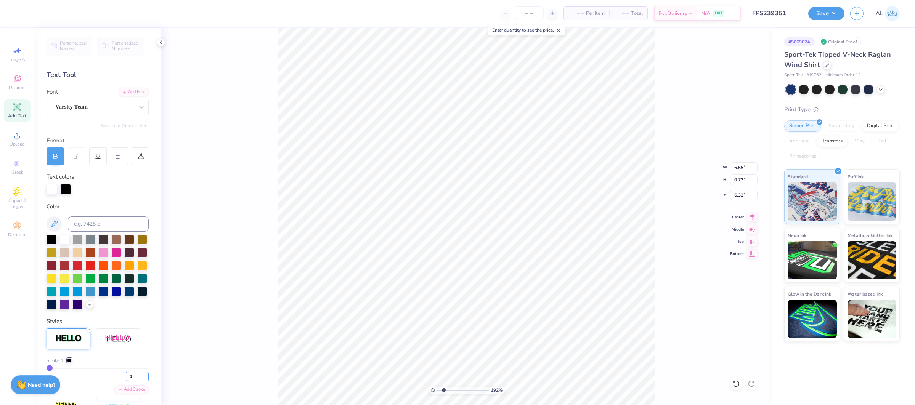
click at [110, 375] on div "1" at bounding box center [98, 375] width 102 height 14
type input "2"
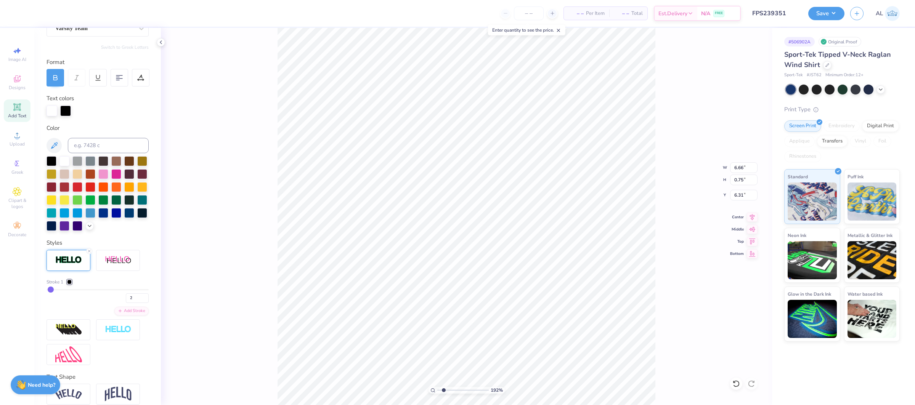
scroll to position [112, 0]
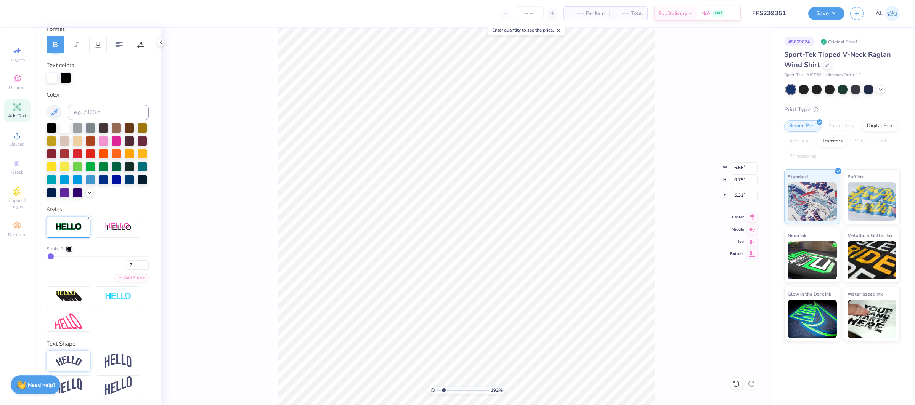
click at [68, 362] on img at bounding box center [68, 361] width 27 height 10
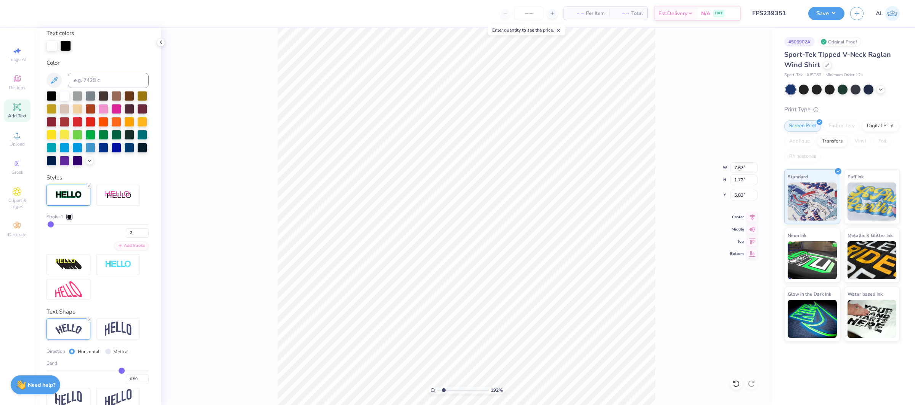
scroll to position [157, 0]
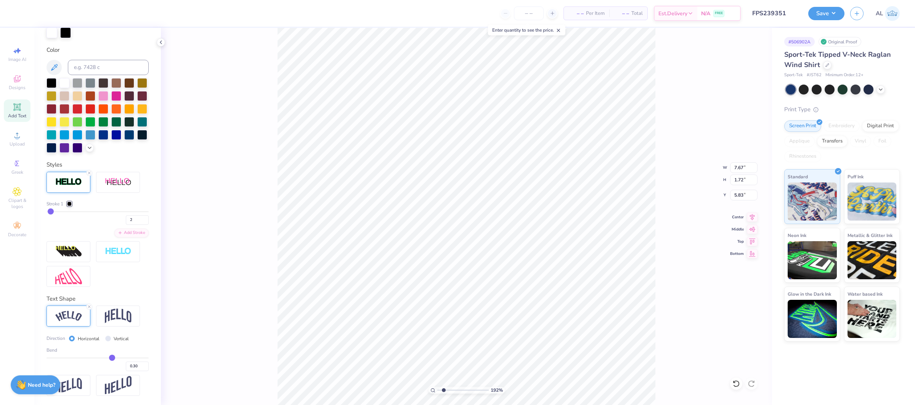
click at [112, 358] on input "range" at bounding box center [98, 358] width 102 height 1
click at [145, 366] on input "0.31" at bounding box center [137, 367] width 23 height 10
click at [145, 366] on input "0.32" at bounding box center [137, 367] width 23 height 10
click at [145, 366] on input "0.33" at bounding box center [137, 367] width 23 height 10
click at [145, 366] on input "0.34" at bounding box center [137, 367] width 23 height 10
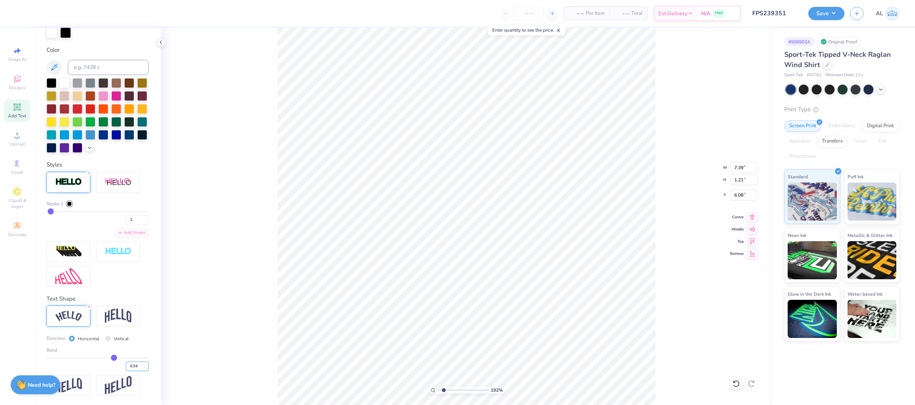
click at [147, 365] on input "0.35" at bounding box center [137, 367] width 23 height 10
drag, startPoint x: 442, startPoint y: 391, endPoint x: 421, endPoint y: 391, distance: 21.4
click at [437, 391] on input "range" at bounding box center [462, 390] width 51 height 7
click at [16, 111] on icon at bounding box center [17, 107] width 9 height 9
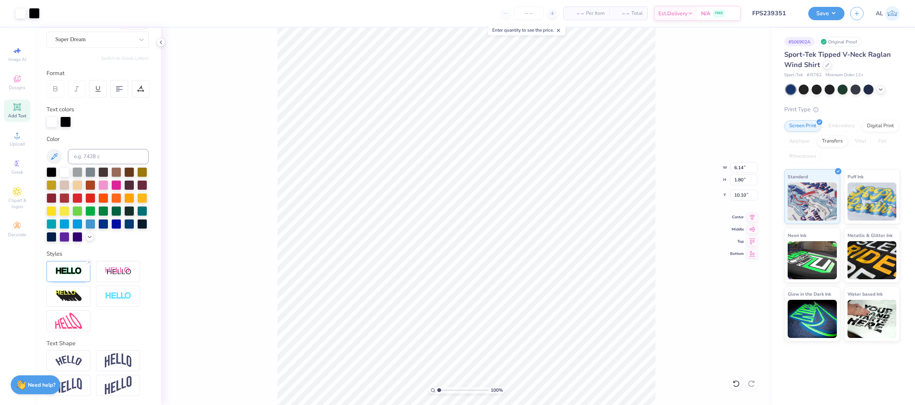
scroll to position [67, 0]
drag, startPoint x: 439, startPoint y: 392, endPoint x: 445, endPoint y: 392, distance: 6.9
click at [445, 392] on input "range" at bounding box center [462, 390] width 51 height 7
drag, startPoint x: 447, startPoint y: 391, endPoint x: 397, endPoint y: 389, distance: 49.6
click at [437, 389] on input "range" at bounding box center [462, 390] width 51 height 7
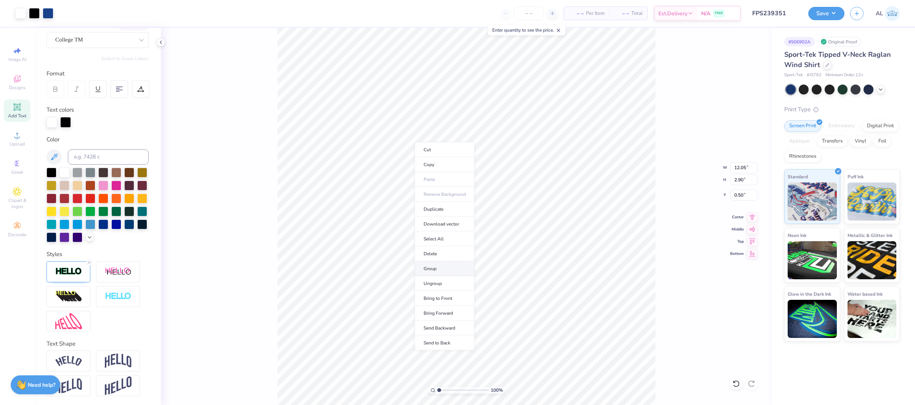
click at [451, 265] on li "Group" at bounding box center [445, 269] width 60 height 15
click at [447, 321] on li "Group" at bounding box center [452, 320] width 60 height 15
click at [751, 217] on icon at bounding box center [752, 216] width 11 height 9
click at [750, 216] on icon at bounding box center [752, 216] width 5 height 6
click at [735, 165] on input "12.05" at bounding box center [743, 167] width 27 height 11
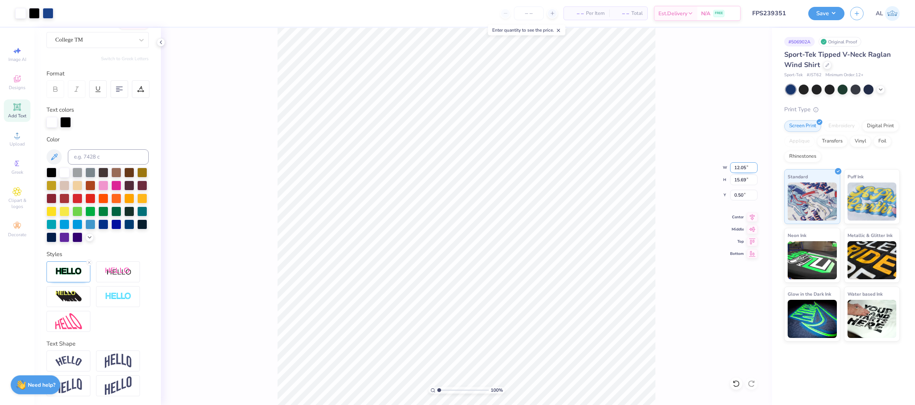
click at [735, 165] on input "12.05" at bounding box center [743, 167] width 27 height 11
click at [741, 179] on input "15.69" at bounding box center [743, 180] width 27 height 11
click at [821, 11] on button "Save" at bounding box center [826, 12] width 36 height 13
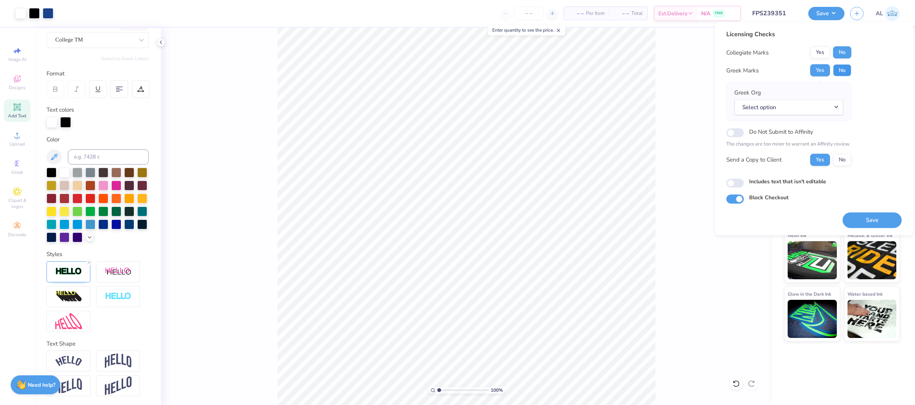
click at [838, 68] on button "No" at bounding box center [842, 70] width 18 height 12
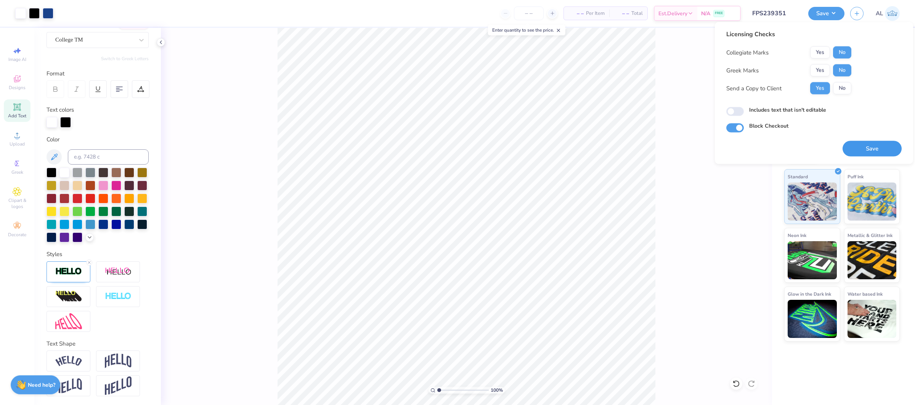
click at [860, 149] on button "Save" at bounding box center [872, 149] width 59 height 16
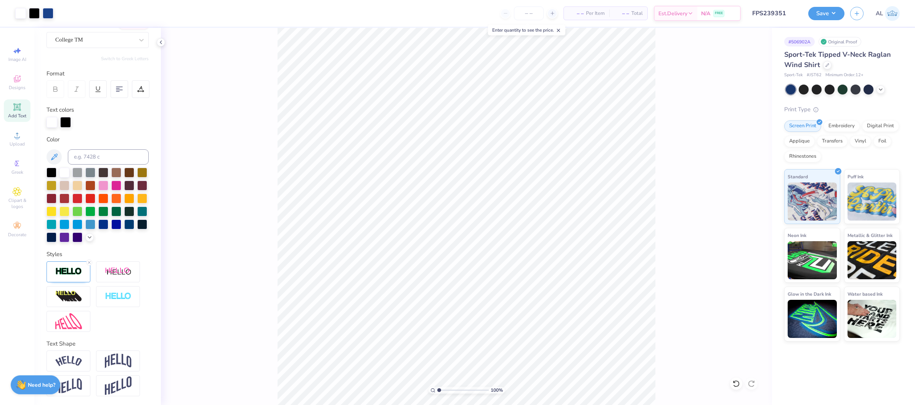
click at [615, 363] on div "100 %" at bounding box center [466, 217] width 611 height 378
click at [34, 16] on div at bounding box center [34, 12] width 11 height 11
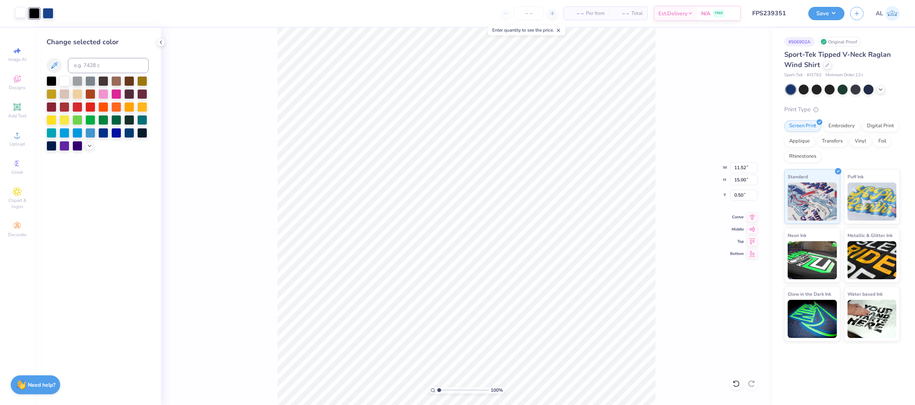
click at [24, 15] on div at bounding box center [20, 12] width 11 height 11
click at [51, 12] on div at bounding box center [48, 12] width 11 height 11
click at [211, 70] on div "100 % W 11.52 11.52 " H 15.00 15.00 " Y 0.50 0.50 " Center Middle Top Bottom" at bounding box center [466, 217] width 611 height 378
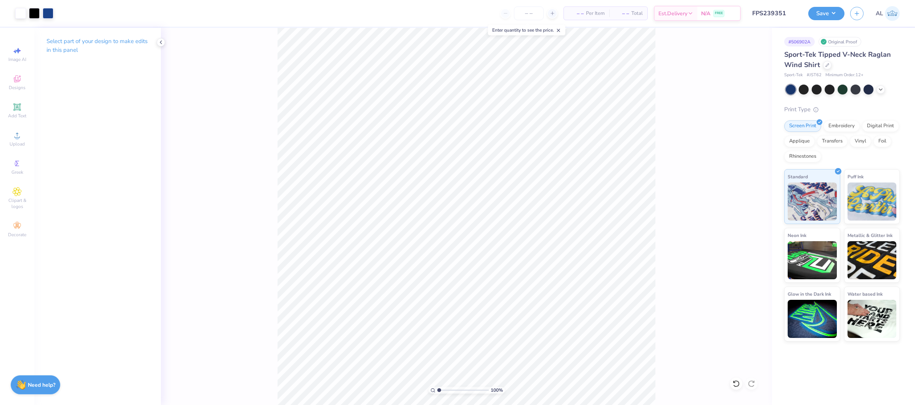
click at [653, 345] on div "100 %" at bounding box center [466, 217] width 611 height 378
click at [51, 13] on div at bounding box center [48, 12] width 11 height 11
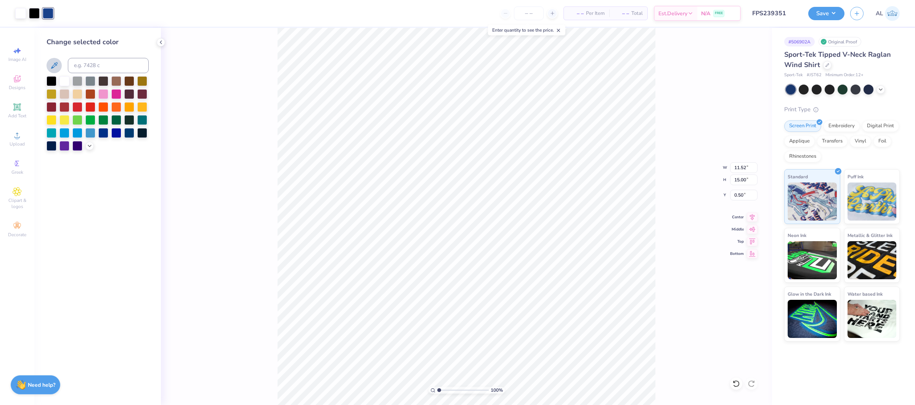
click at [48, 70] on button at bounding box center [54, 65] width 15 height 15
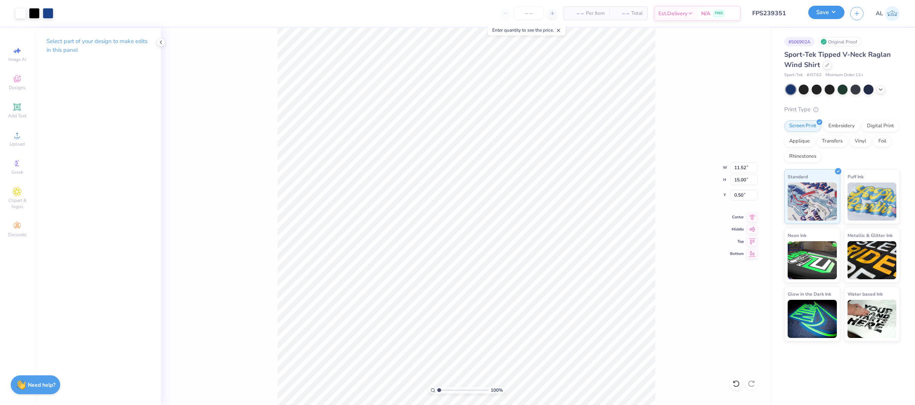
click at [823, 15] on button "Save" at bounding box center [826, 12] width 36 height 13
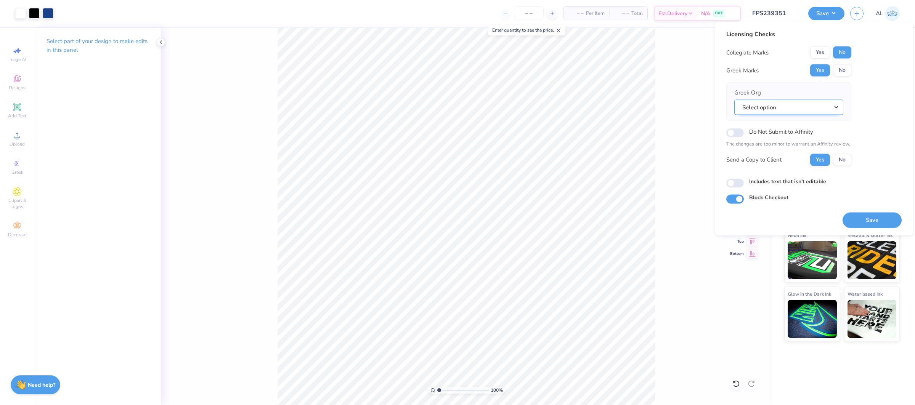
click at [806, 109] on button "Select option" at bounding box center [789, 108] width 109 height 16
click at [768, 185] on link "Phi Gamma Delta" at bounding box center [789, 191] width 103 height 13
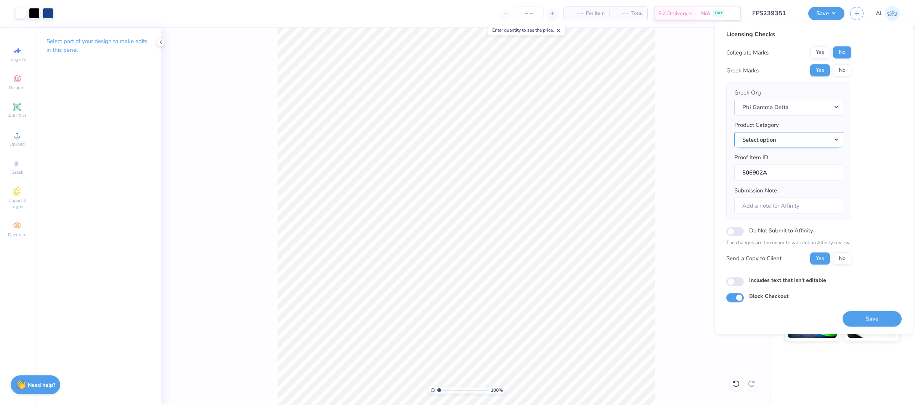
click at [805, 136] on button "Select option" at bounding box center [789, 140] width 109 height 16
click at [783, 193] on link "Jerseys" at bounding box center [789, 195] width 103 height 13
click at [656, 137] on div "100 % W 11.52 11.52 " H 15.00 15.00 " Y 0.50 0.50 " Center Middle Top Bottom" at bounding box center [466, 217] width 611 height 378
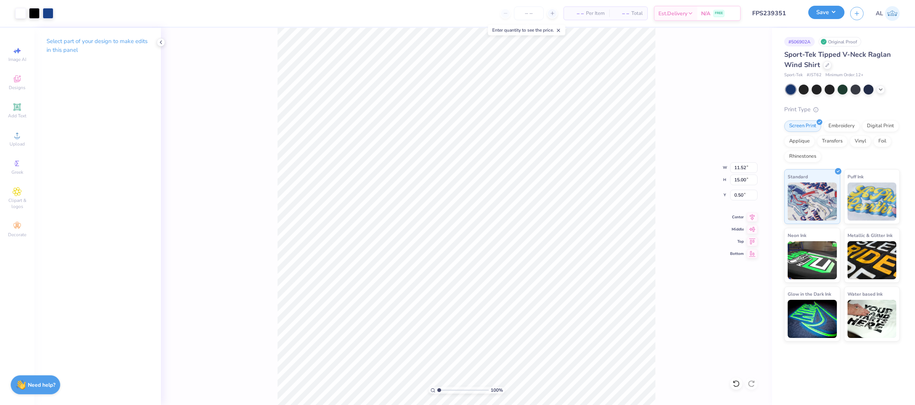
click at [830, 18] on button "Save" at bounding box center [826, 12] width 36 height 13
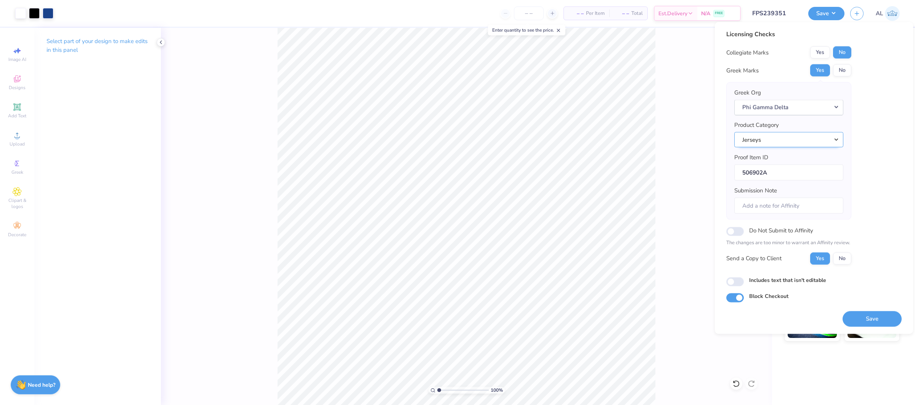
click at [767, 141] on button "Jerseys" at bounding box center [789, 140] width 109 height 16
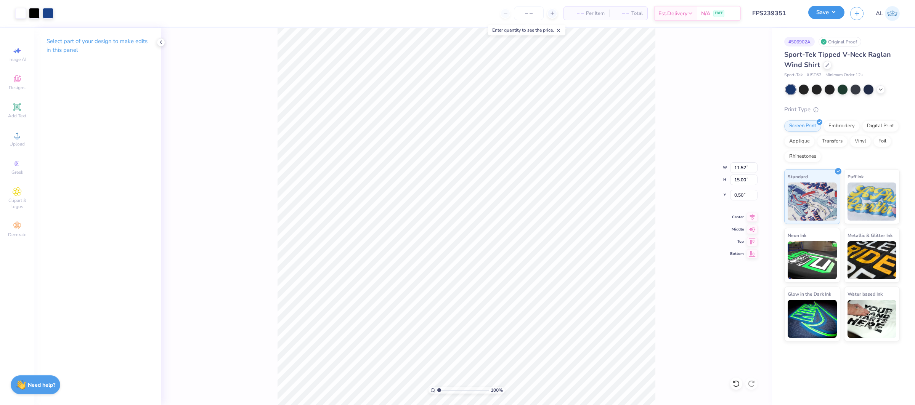
click at [826, 16] on button "Save" at bounding box center [826, 12] width 36 height 13
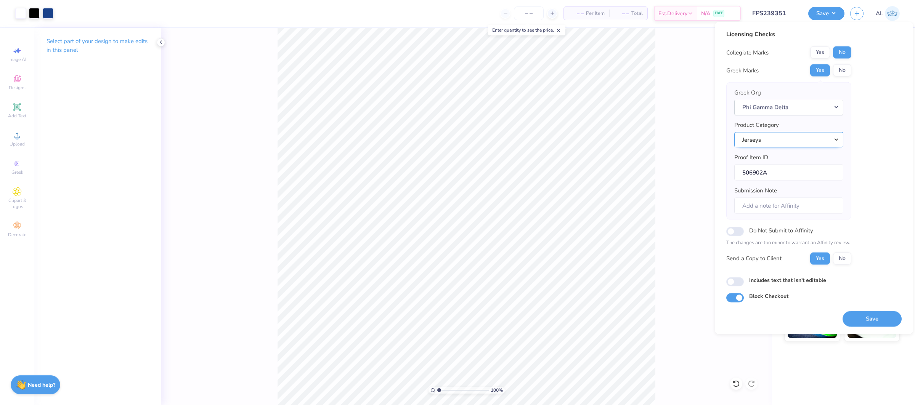
click at [789, 147] on button "Jerseys" at bounding box center [789, 140] width 109 height 16
click at [802, 207] on link "Long sleeve polo shirts" at bounding box center [789, 209] width 103 height 13
click at [811, 139] on button "Long sleeve polo shirts" at bounding box center [789, 140] width 109 height 16
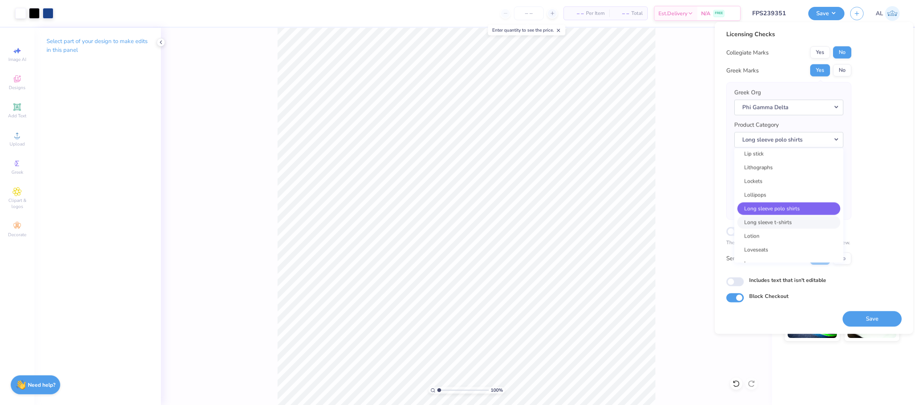
click at [794, 216] on link "Long sleeve t-shirts" at bounding box center [789, 222] width 103 height 13
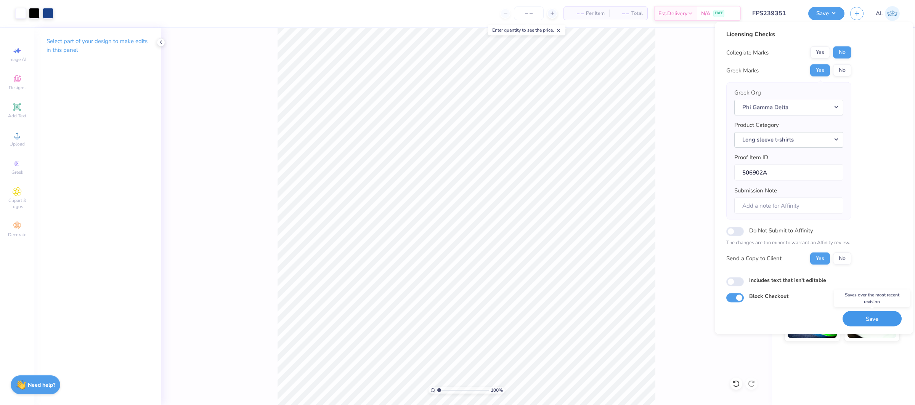
click at [864, 320] on button "Save" at bounding box center [872, 319] width 59 height 16
